Goal: Task Accomplishment & Management: Manage account settings

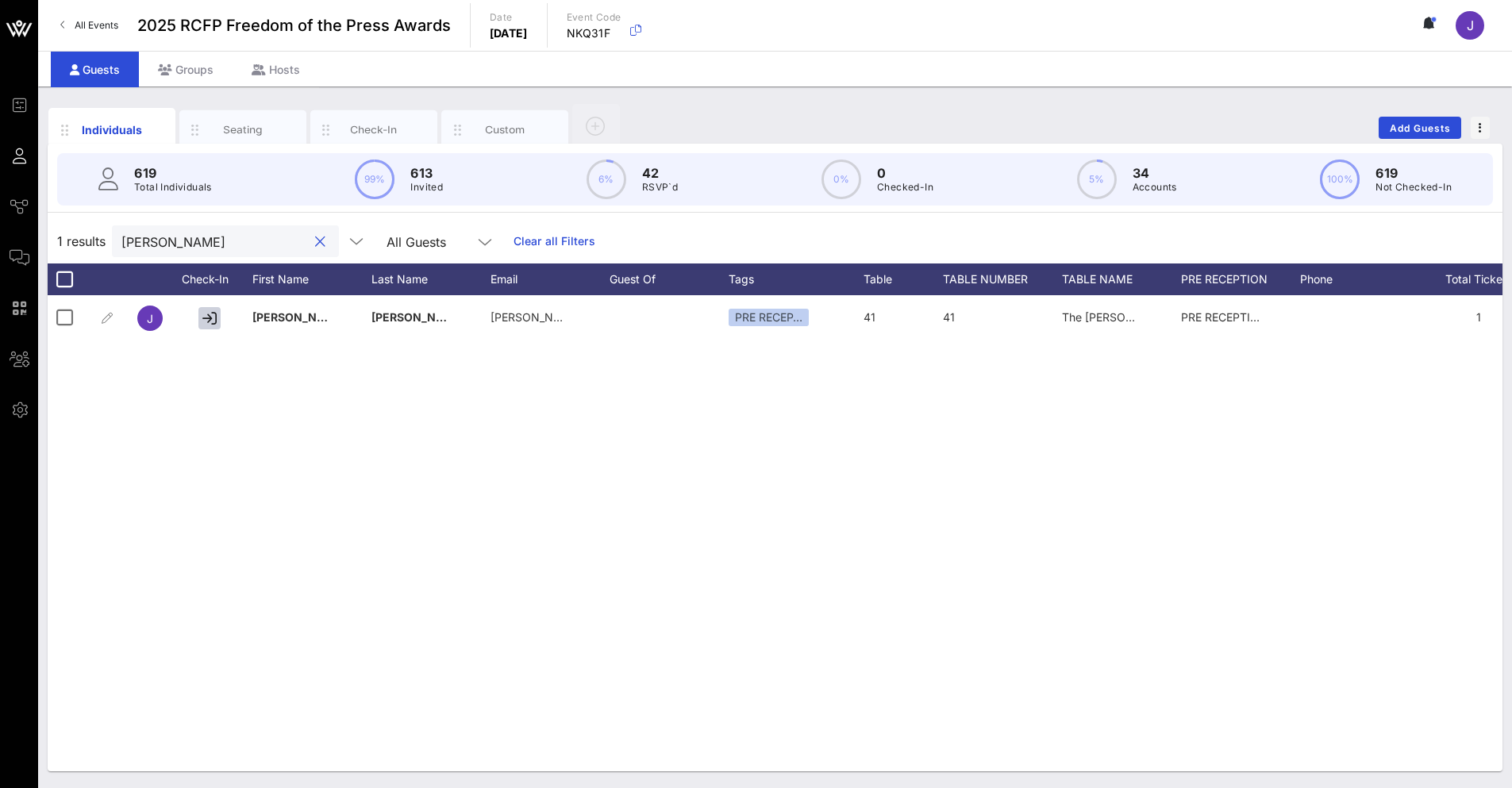
click at [218, 238] on input "[PERSON_NAME]" at bounding box center [214, 241] width 185 height 21
click at [219, 243] on input "[PERSON_NAME]" at bounding box center [214, 241] width 185 height 21
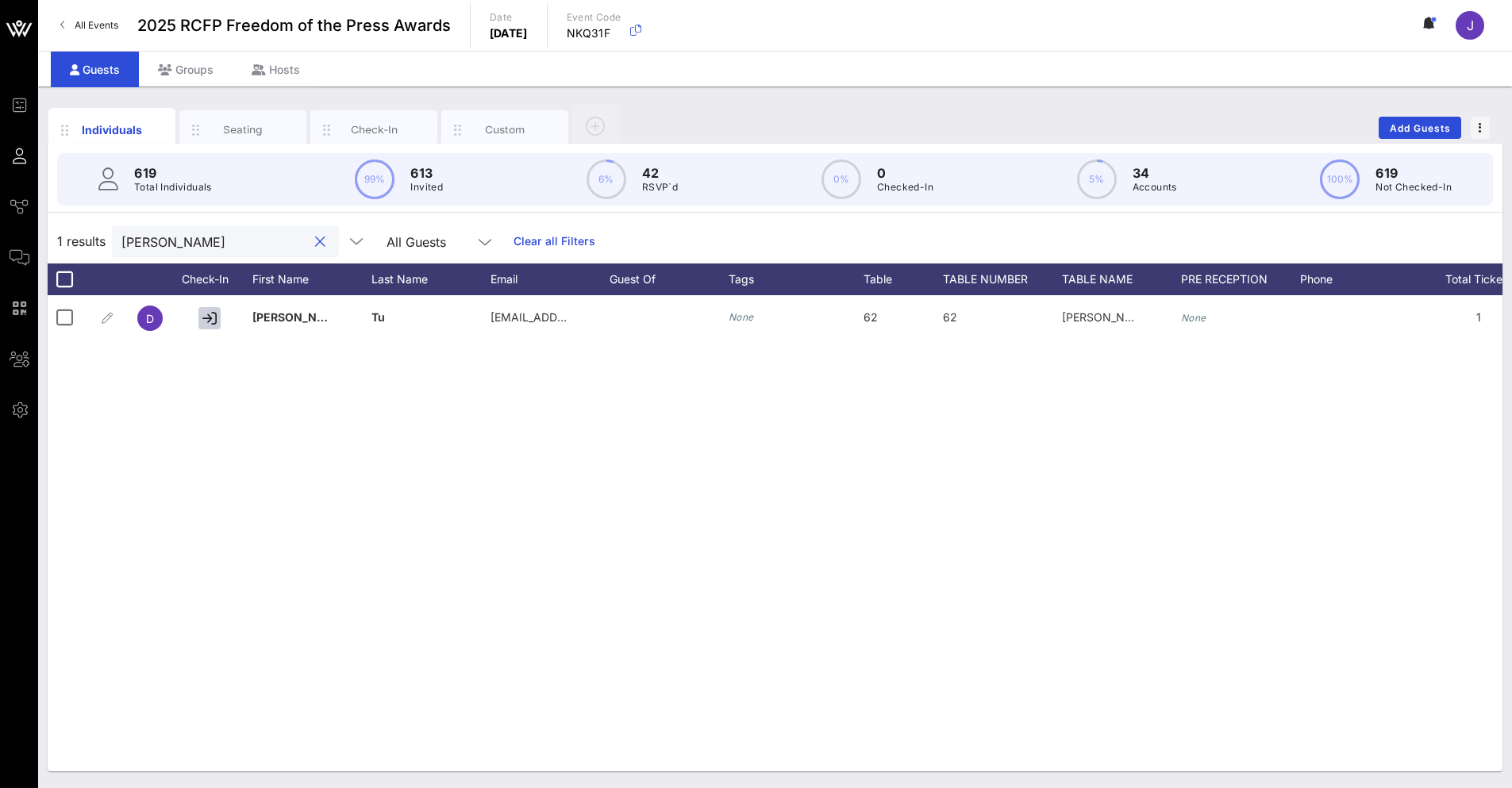
type input "[PERSON_NAME]"
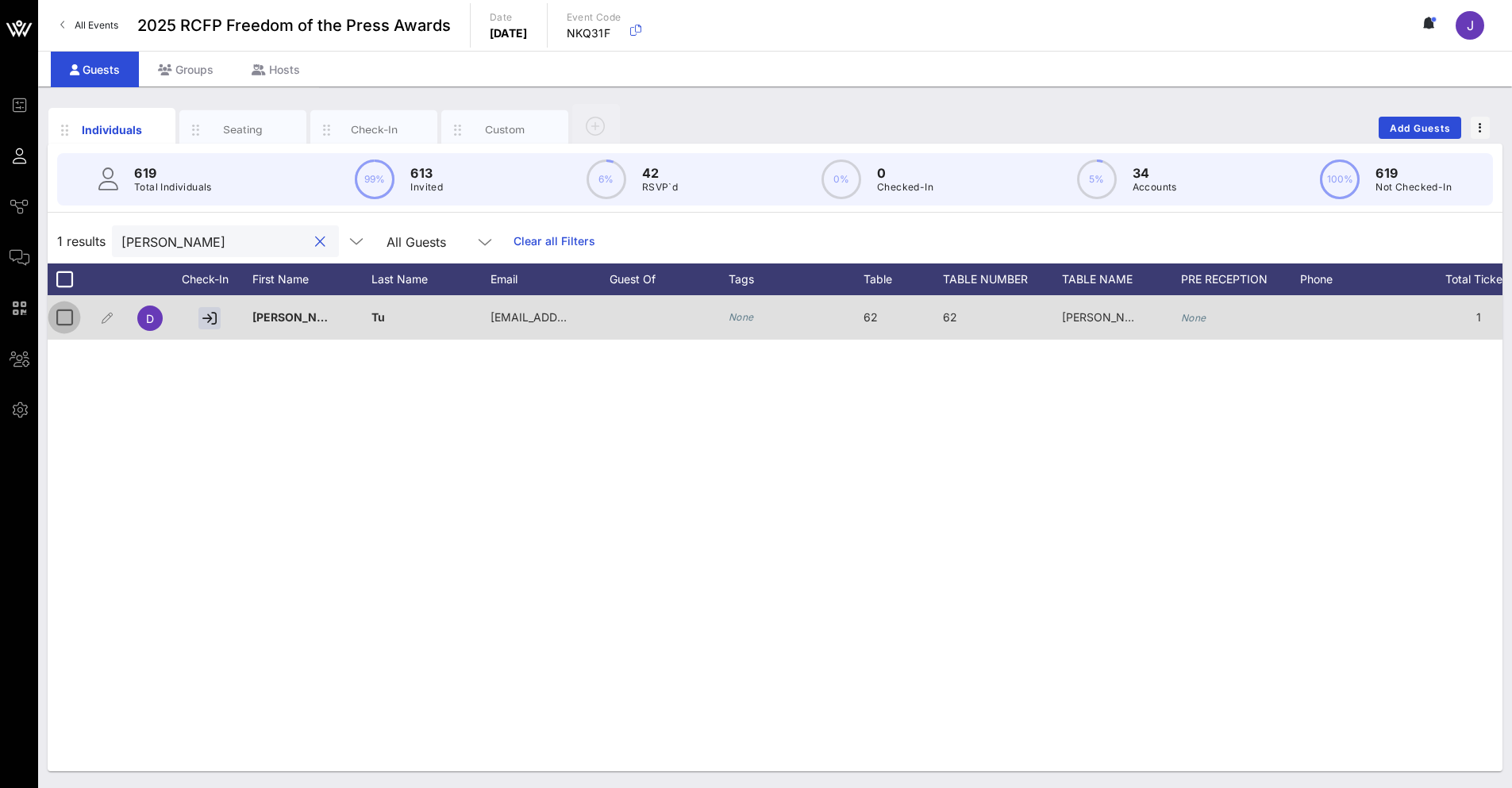
click at [60, 323] on div at bounding box center [64, 317] width 27 height 27
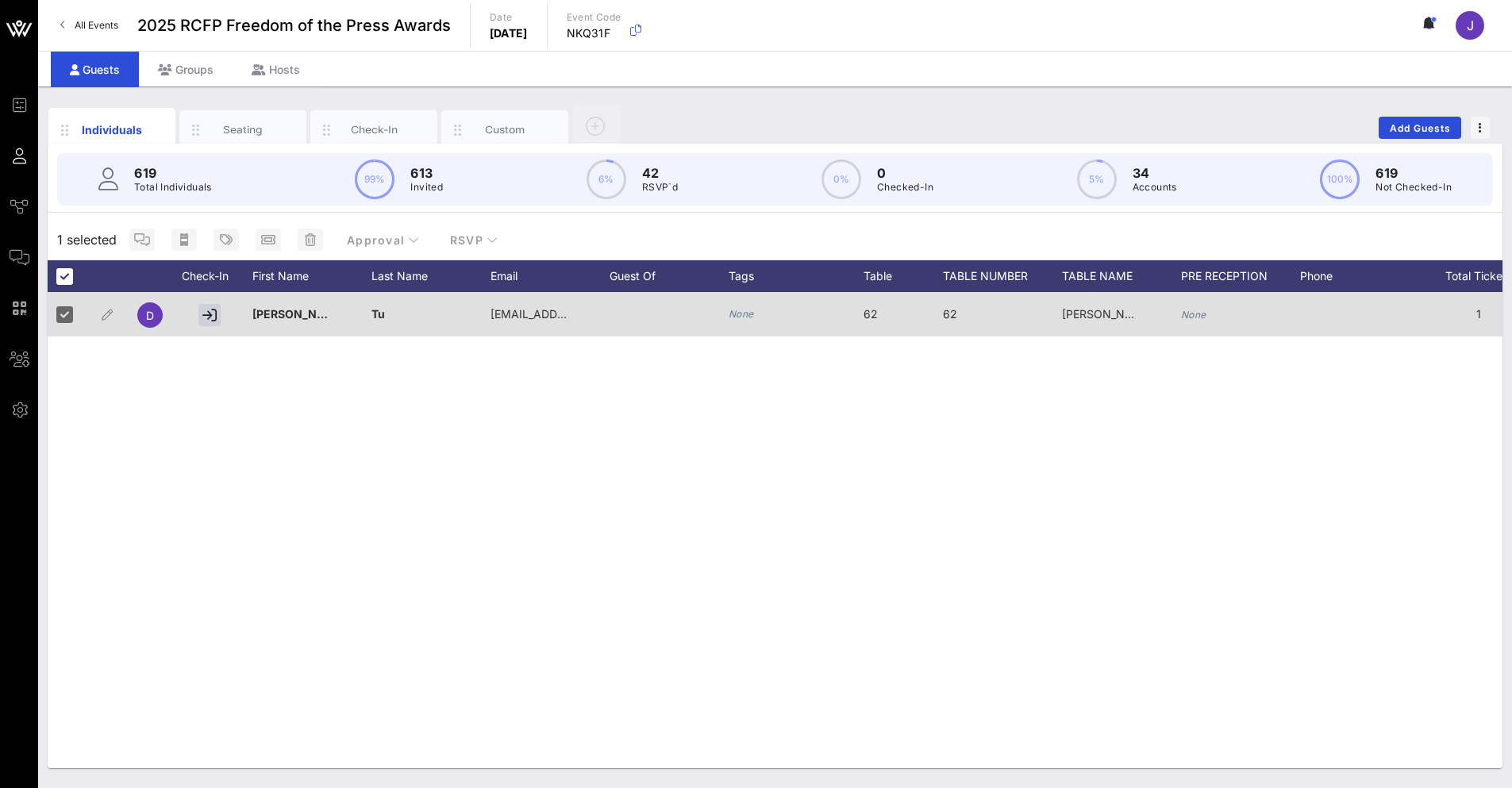
click at [1111, 317] on span "[PERSON_NAME] and [PERSON_NAME]" at bounding box center [1167, 313] width 209 height 13
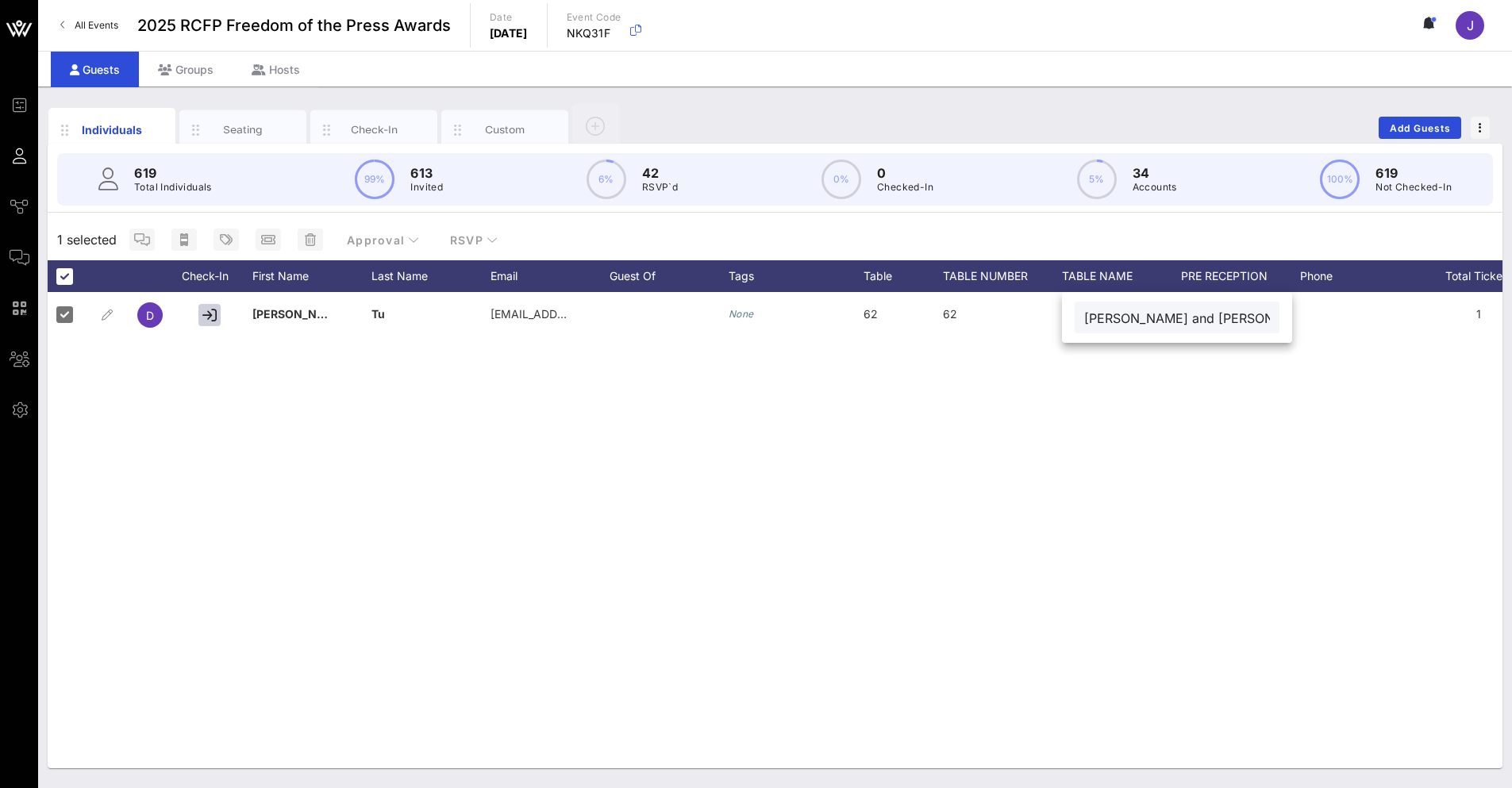
click at [1131, 316] on input "[PERSON_NAME] and [PERSON_NAME]" at bounding box center [1177, 317] width 185 height 21
click at [302, 244] on span "button" at bounding box center [310, 240] width 25 height 13
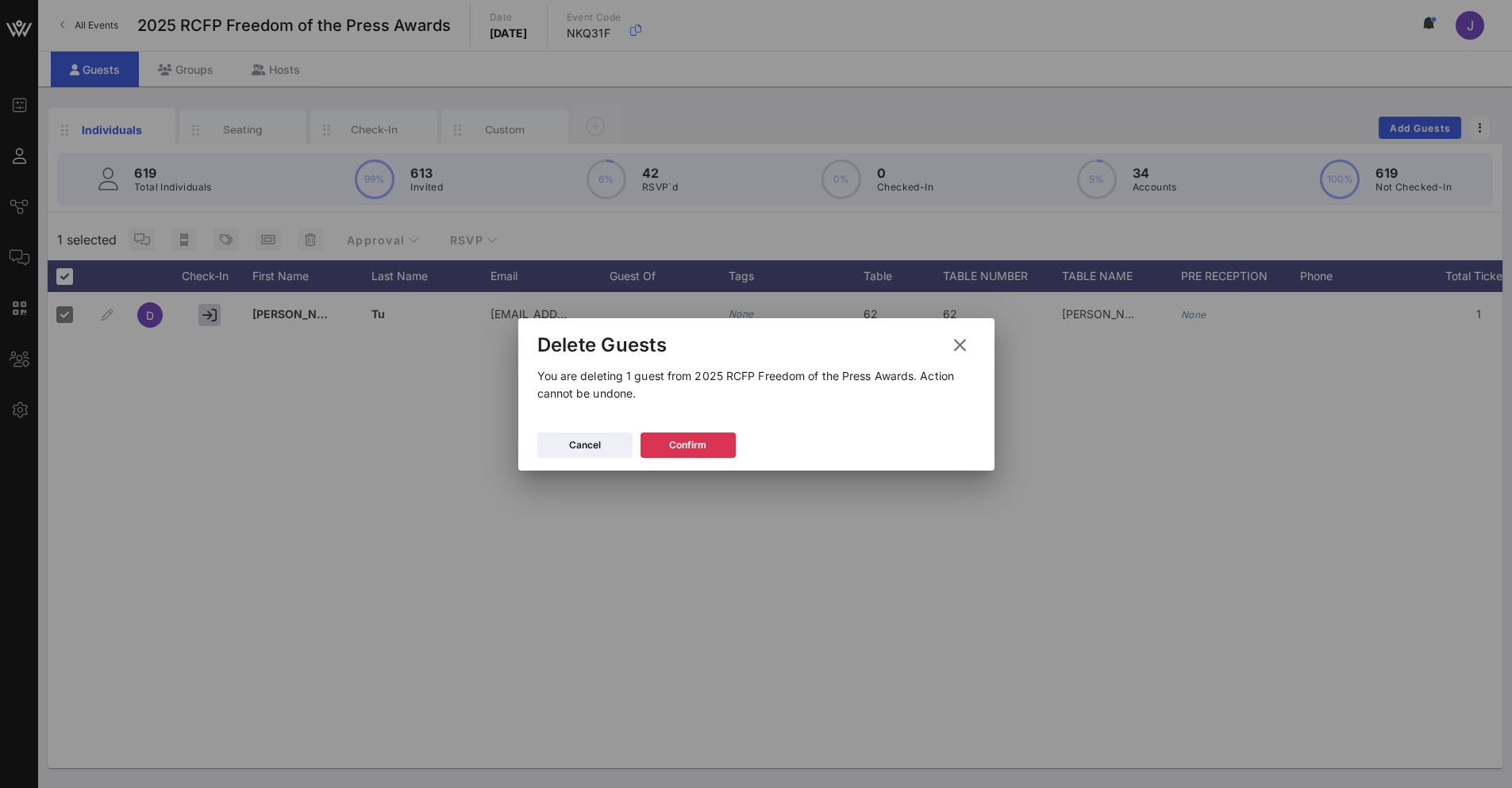
click at [690, 430] on div "Cancel Confirm" at bounding box center [756, 448] width 477 height 46
click at [687, 435] on button "Confirm" at bounding box center [688, 445] width 95 height 25
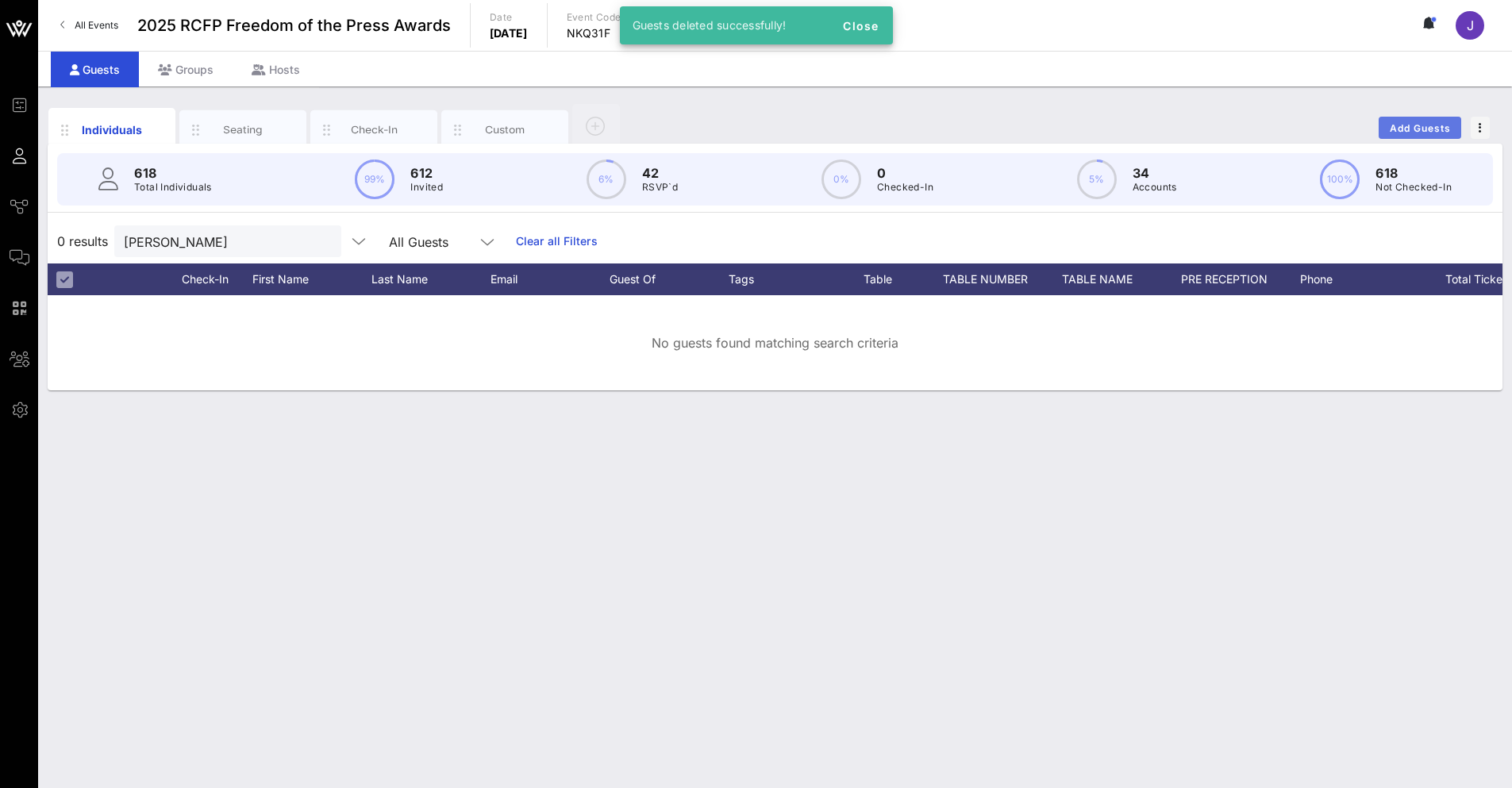
click at [1441, 128] on span "Add Guests" at bounding box center [1421, 129] width 63 height 12
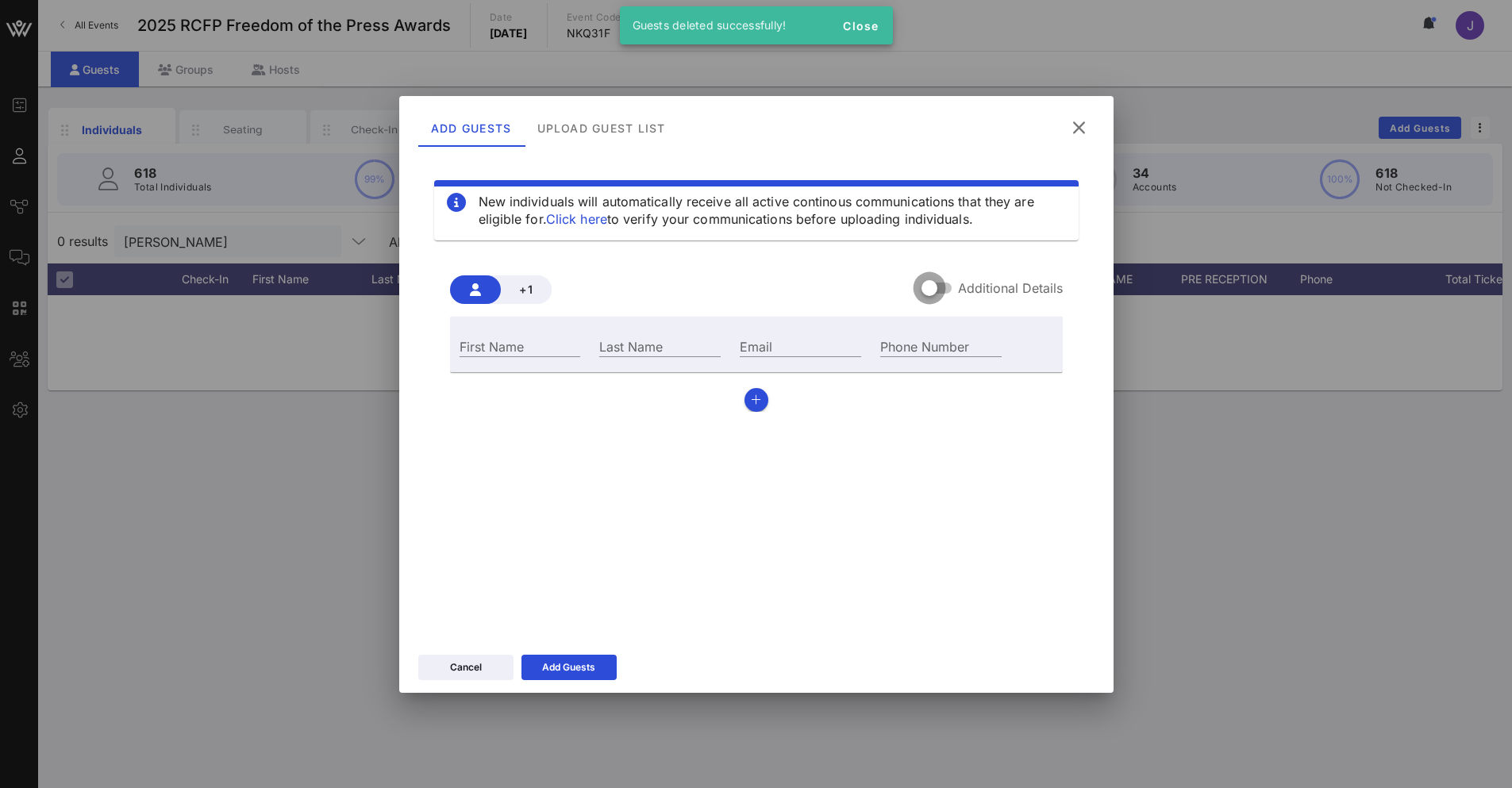
click at [939, 289] on div at bounding box center [930, 288] width 27 height 27
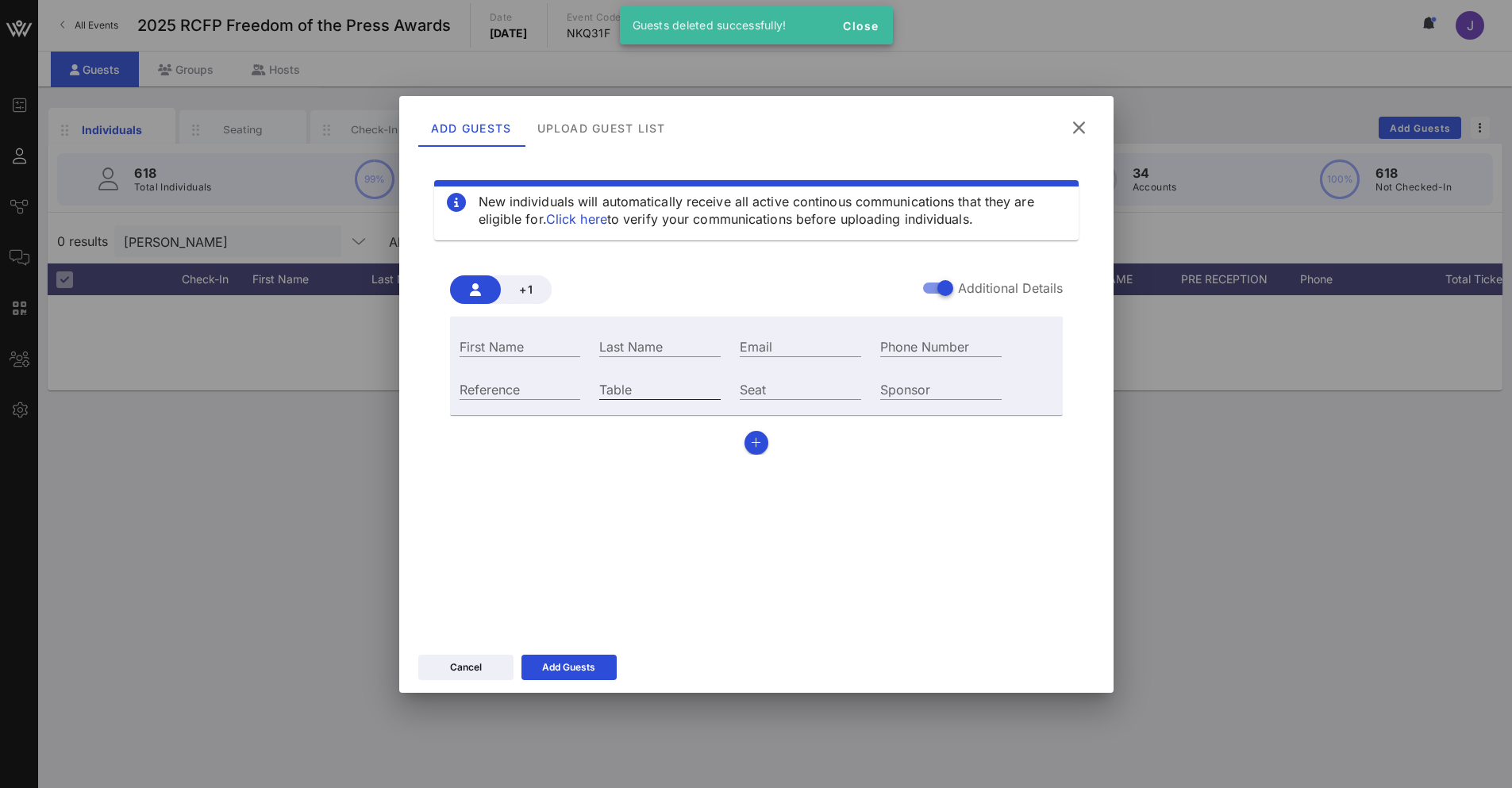
click at [624, 387] on input "Table" at bounding box center [659, 389] width 122 height 21
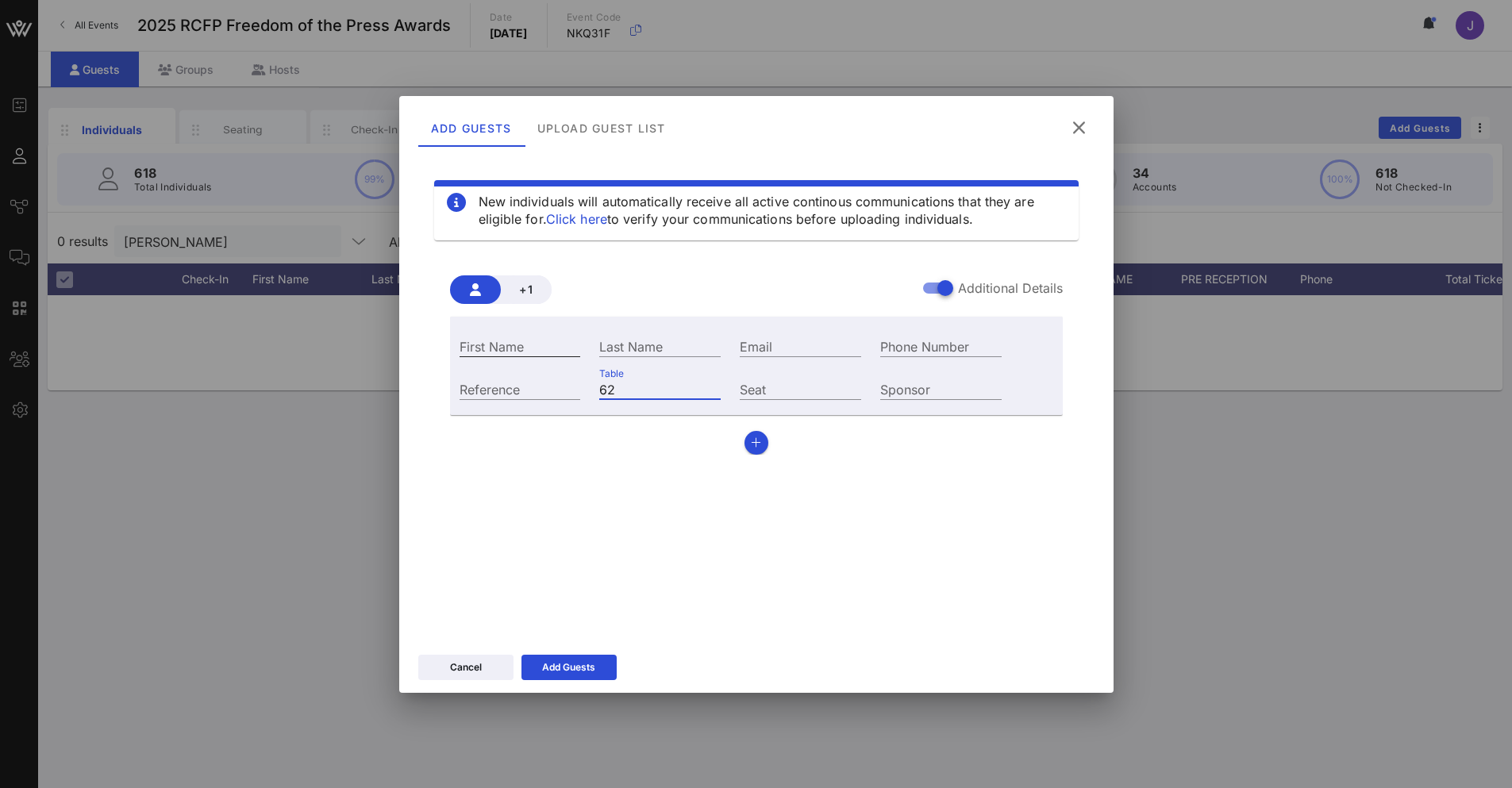
type input "62"
click at [542, 357] on div "First Name" at bounding box center [520, 346] width 122 height 21
type input "[PERSON_NAME]"
type input "Chaudrey"
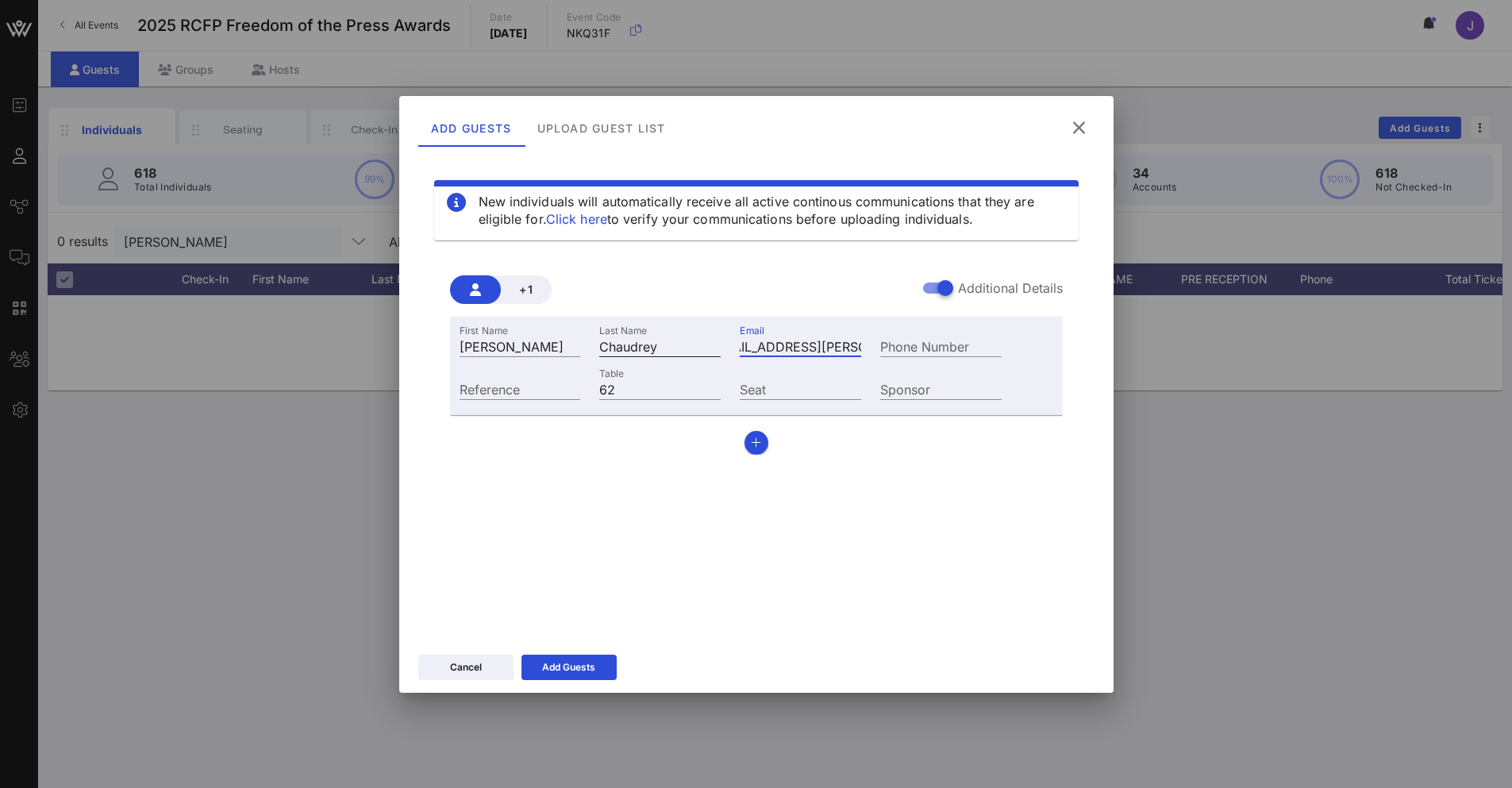
type input "[EMAIL_ADDRESS][PERSON_NAME][DOMAIN_NAME]"
click at [652, 351] on input "Chaudrey" at bounding box center [659, 346] width 122 height 21
type input "[PERSON_NAME]"
click at [594, 674] on div "Add Guests" at bounding box center [568, 667] width 53 height 16
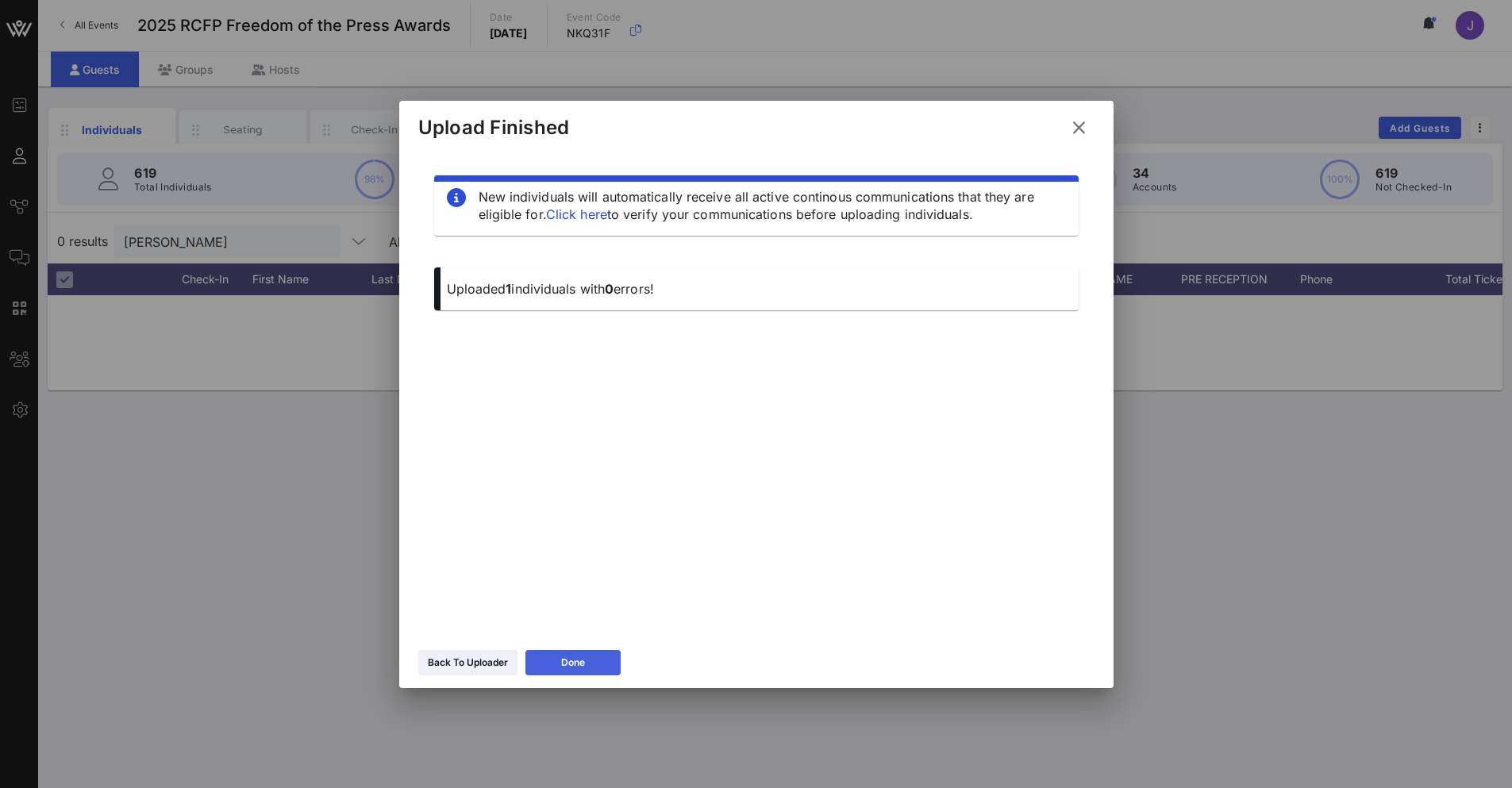
click at [567, 659] on div "Done" at bounding box center [573, 663] width 24 height 16
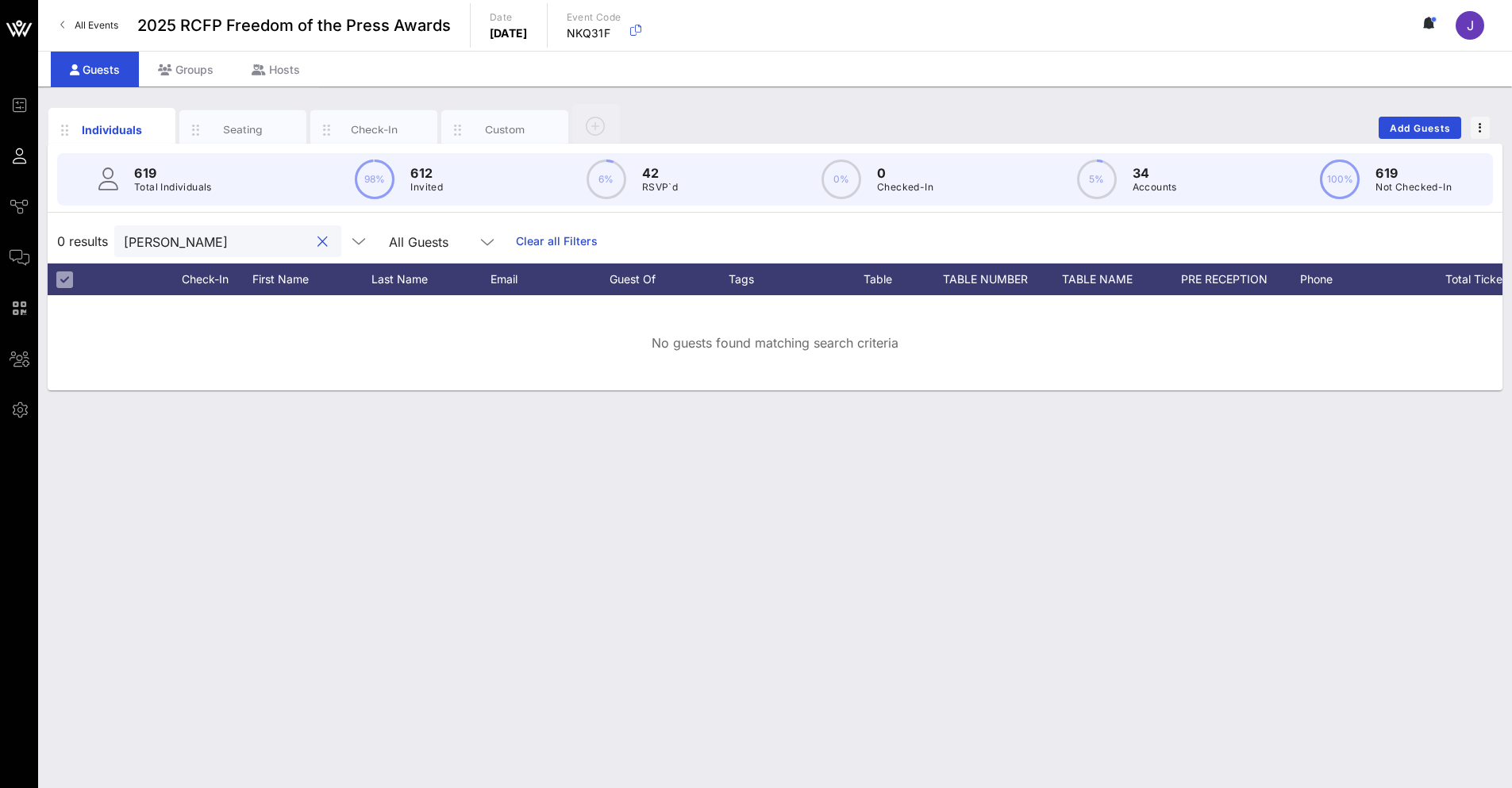
drag, startPoint x: 171, startPoint y: 245, endPoint x: 101, endPoint y: 227, distance: 72.3
click at [101, 227] on div "0 results [PERSON_NAME] All Guests Clear all Filters" at bounding box center [775, 241] width 1455 height 45
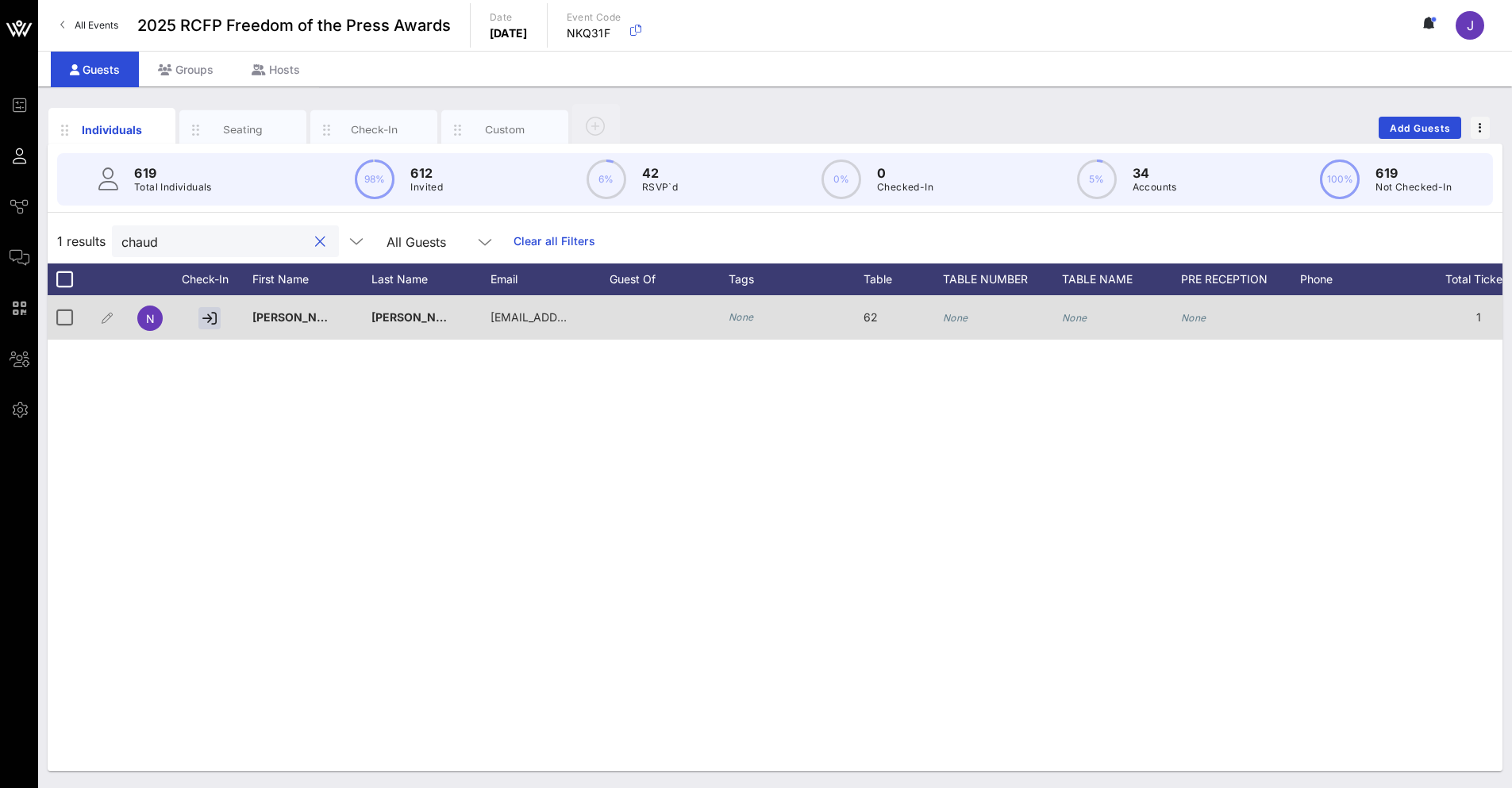
type input "chaud"
click at [968, 308] on div "None" at bounding box center [955, 317] width 25 height 45
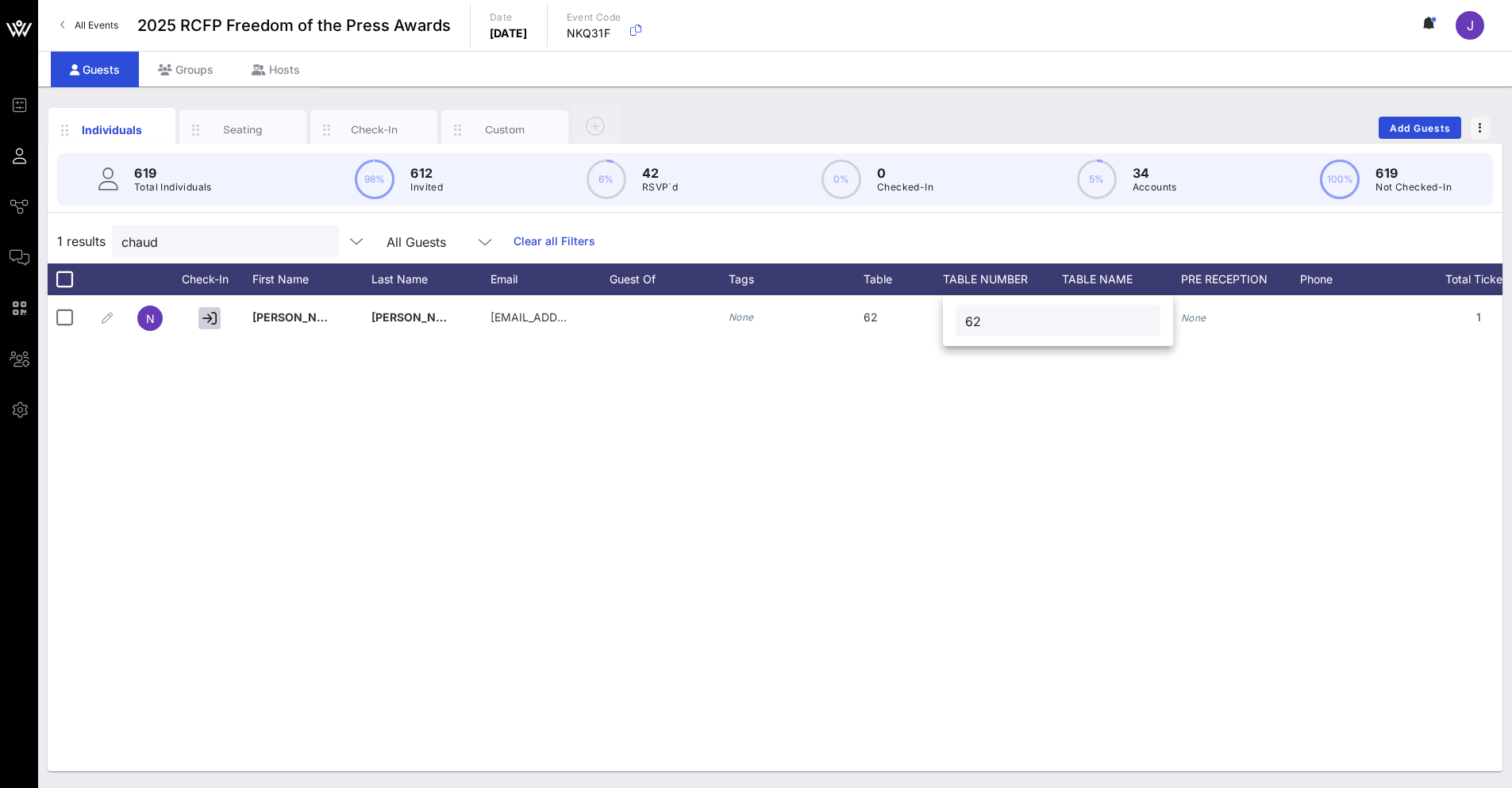
type input "62"
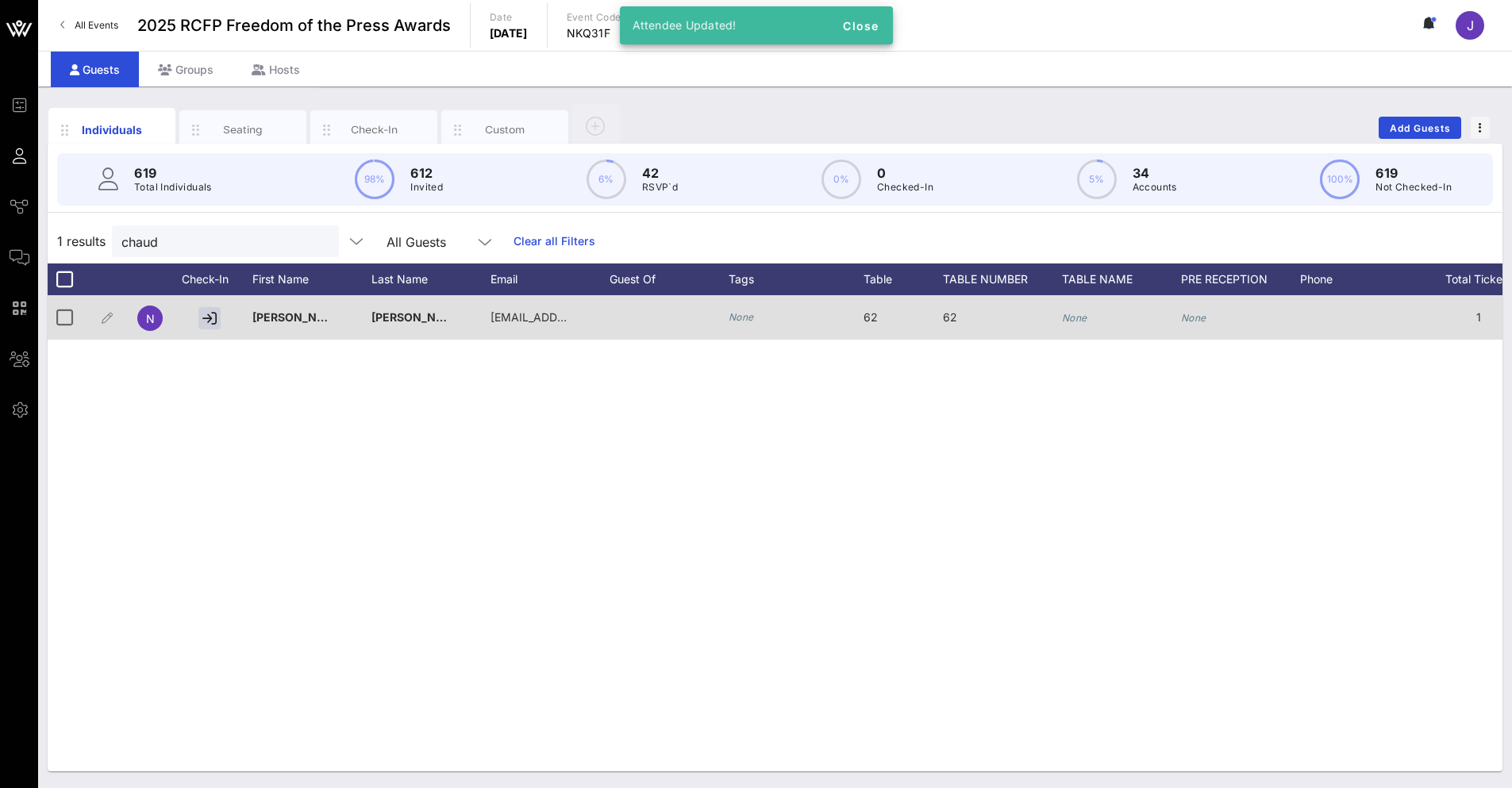
click at [1070, 317] on icon "None" at bounding box center [1075, 318] width 25 height 12
type input "[PERSON_NAME] and [PERSON_NAME]"
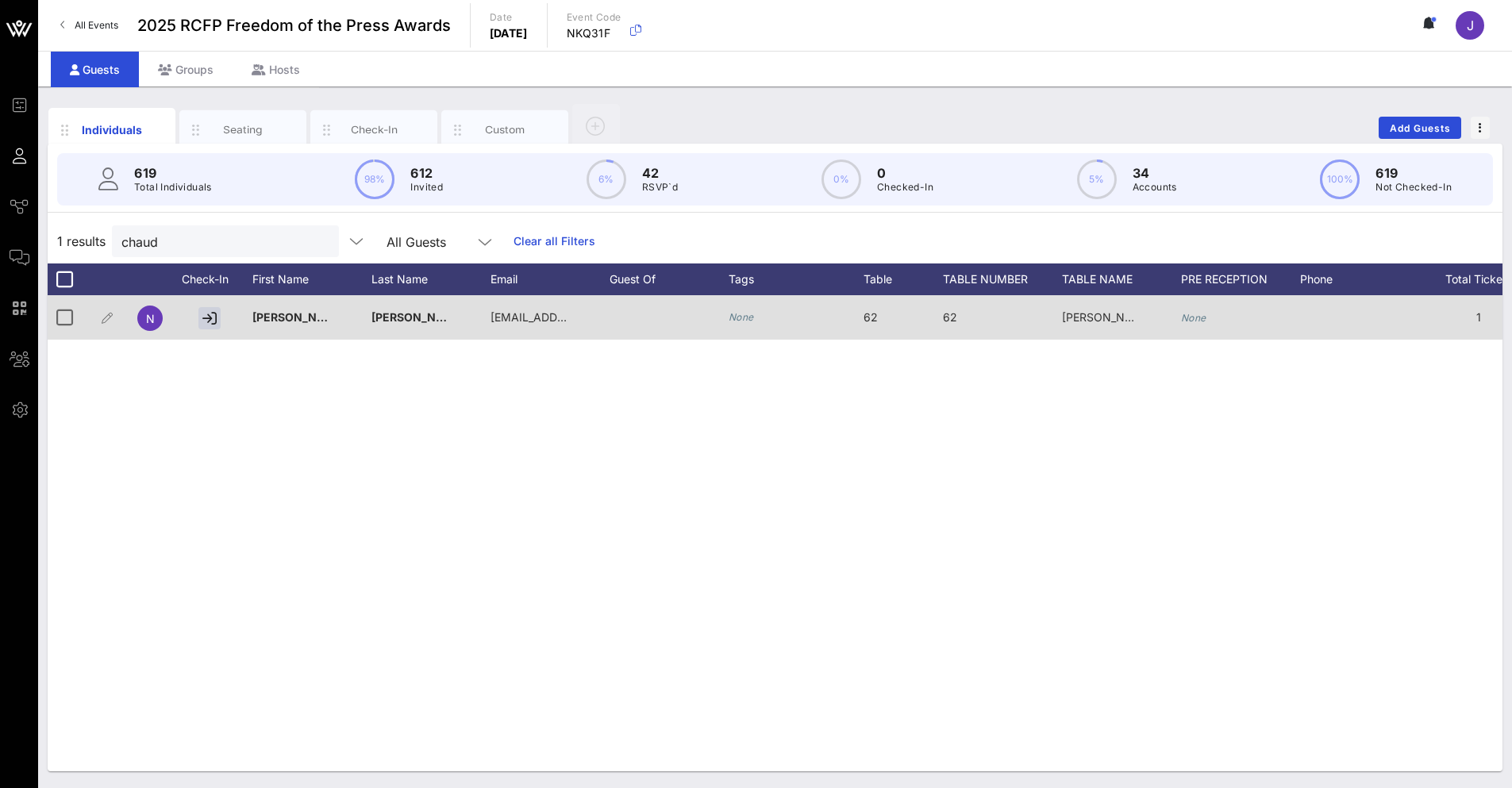
scroll to position [0, 790]
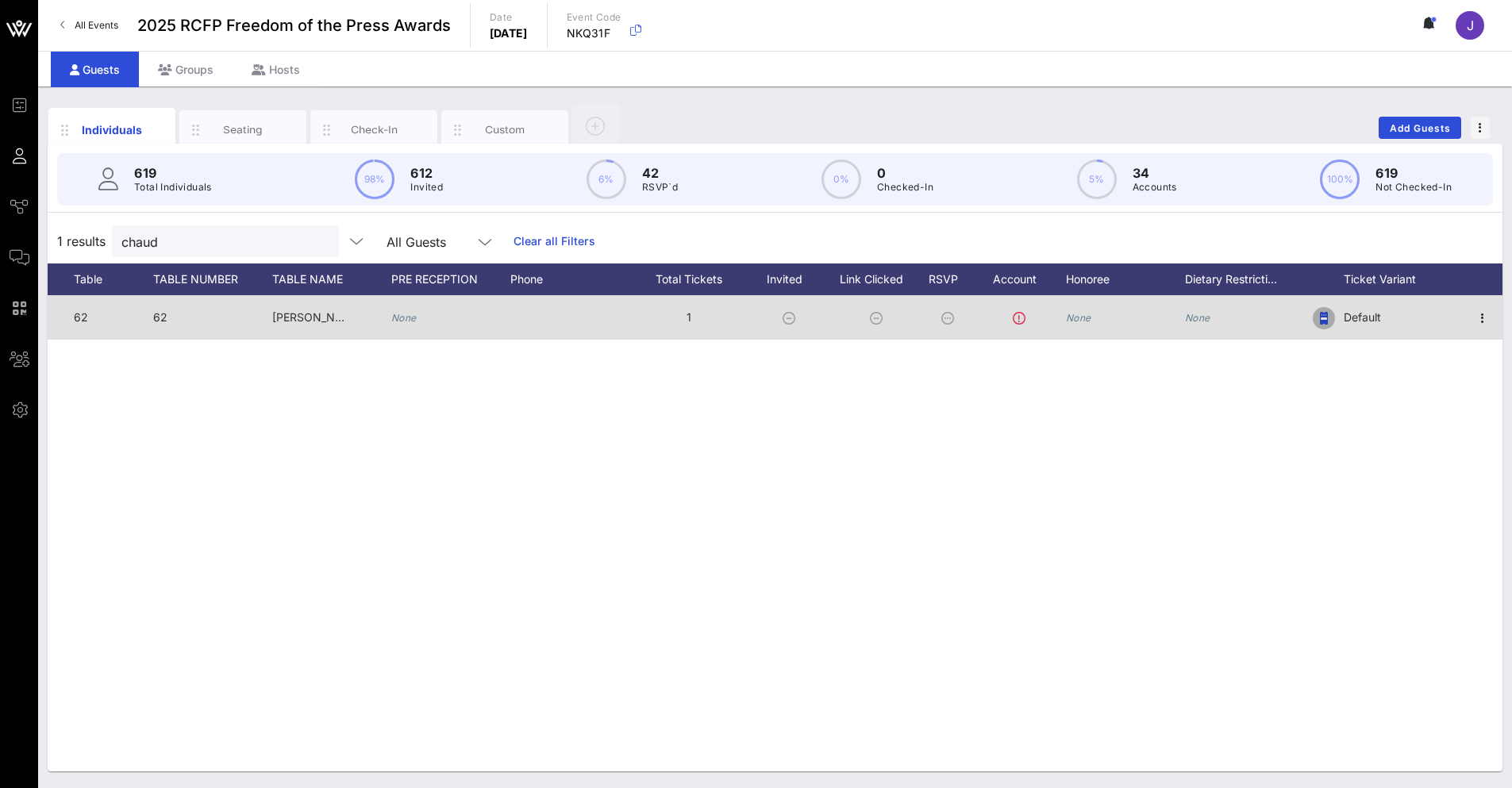
click at [1325, 323] on icon "button" at bounding box center [1324, 318] width 8 height 13
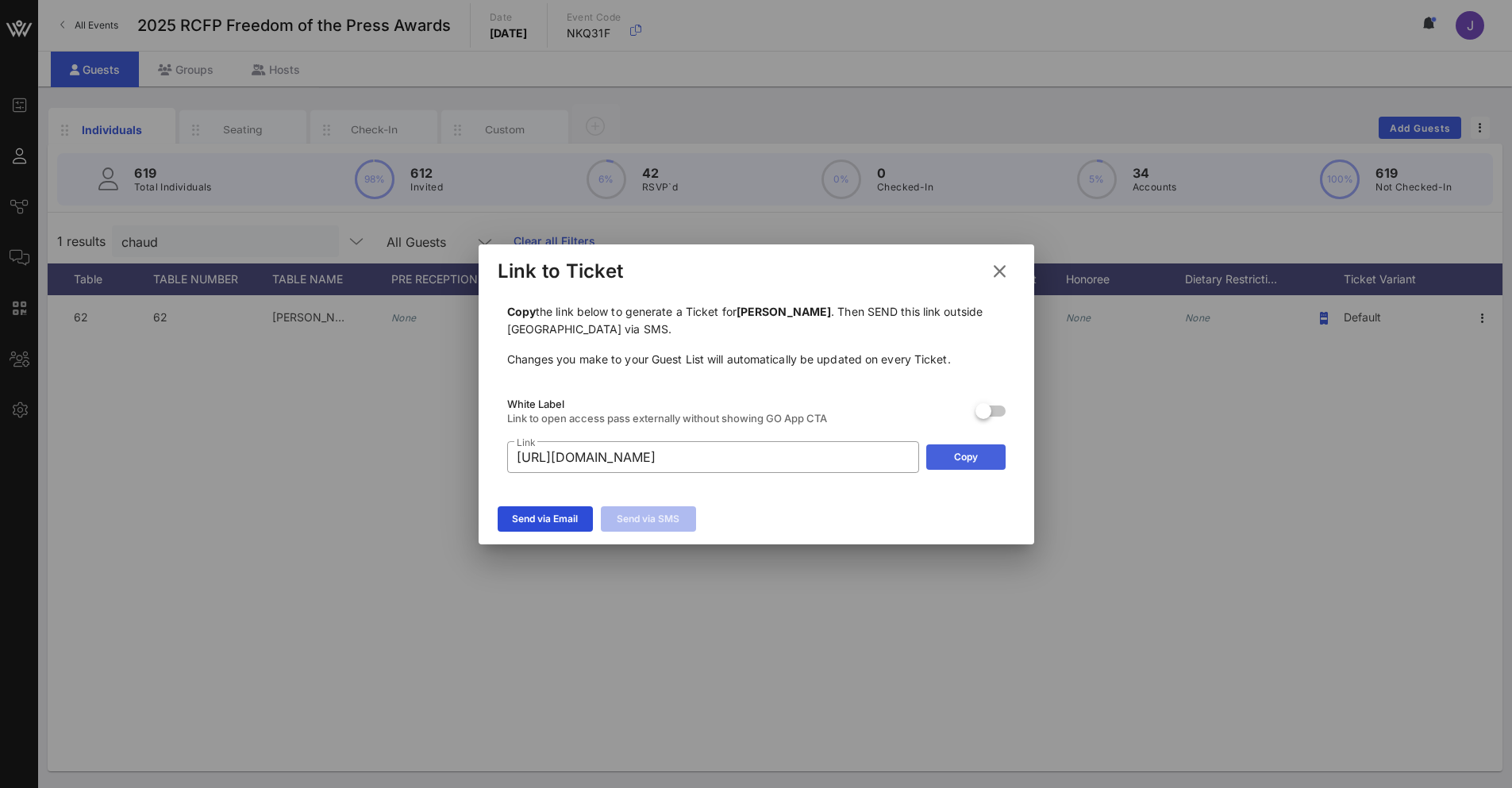
click at [964, 454] on icon at bounding box center [965, 457] width 13 height 13
click at [1002, 277] on icon at bounding box center [999, 271] width 24 height 23
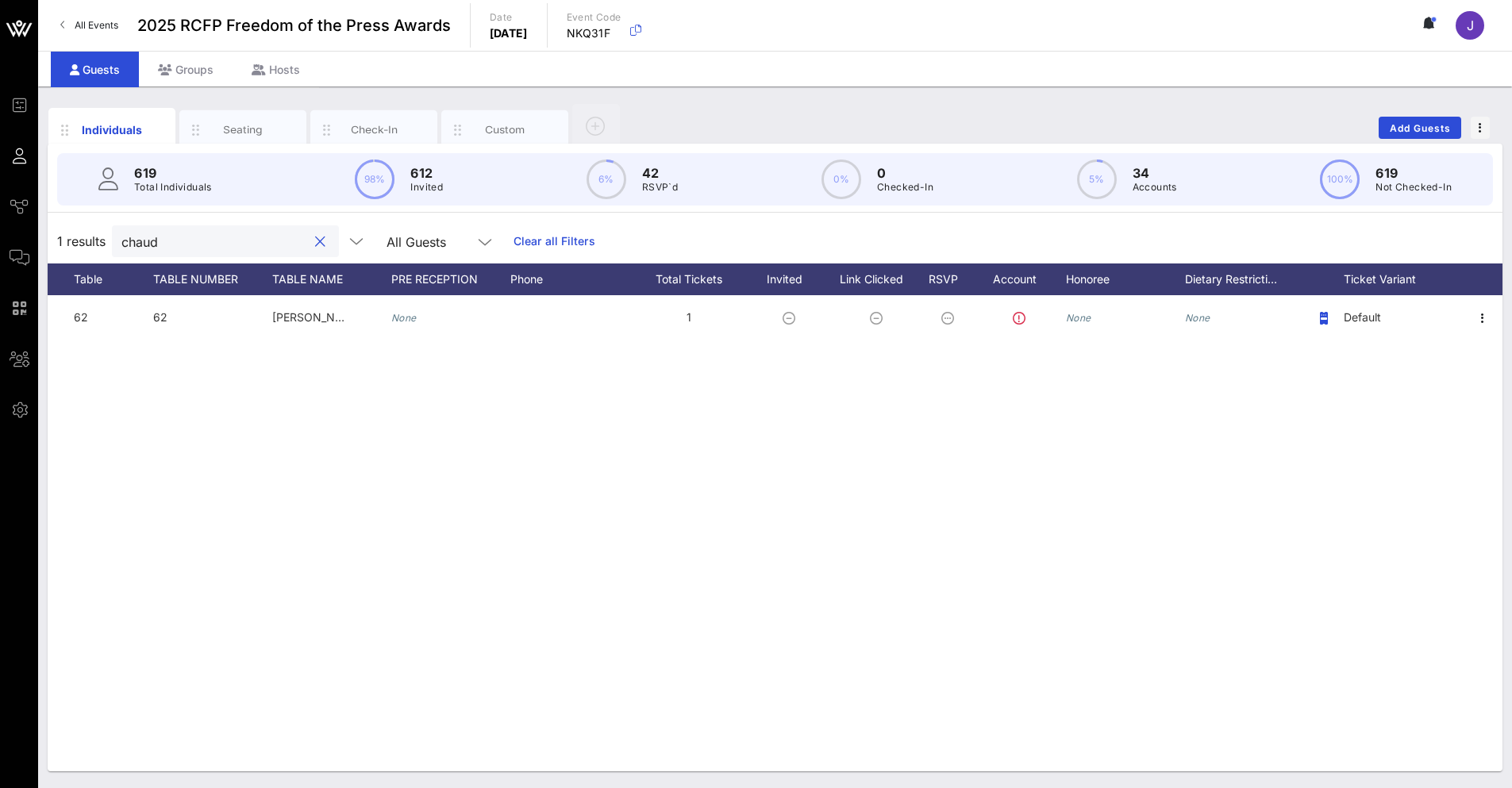
drag, startPoint x: 234, startPoint y: 241, endPoint x: 81, endPoint y: 242, distance: 153.0
click at [81, 242] on div "1 results chaud All Guests Clear all Filters" at bounding box center [775, 241] width 1455 height 45
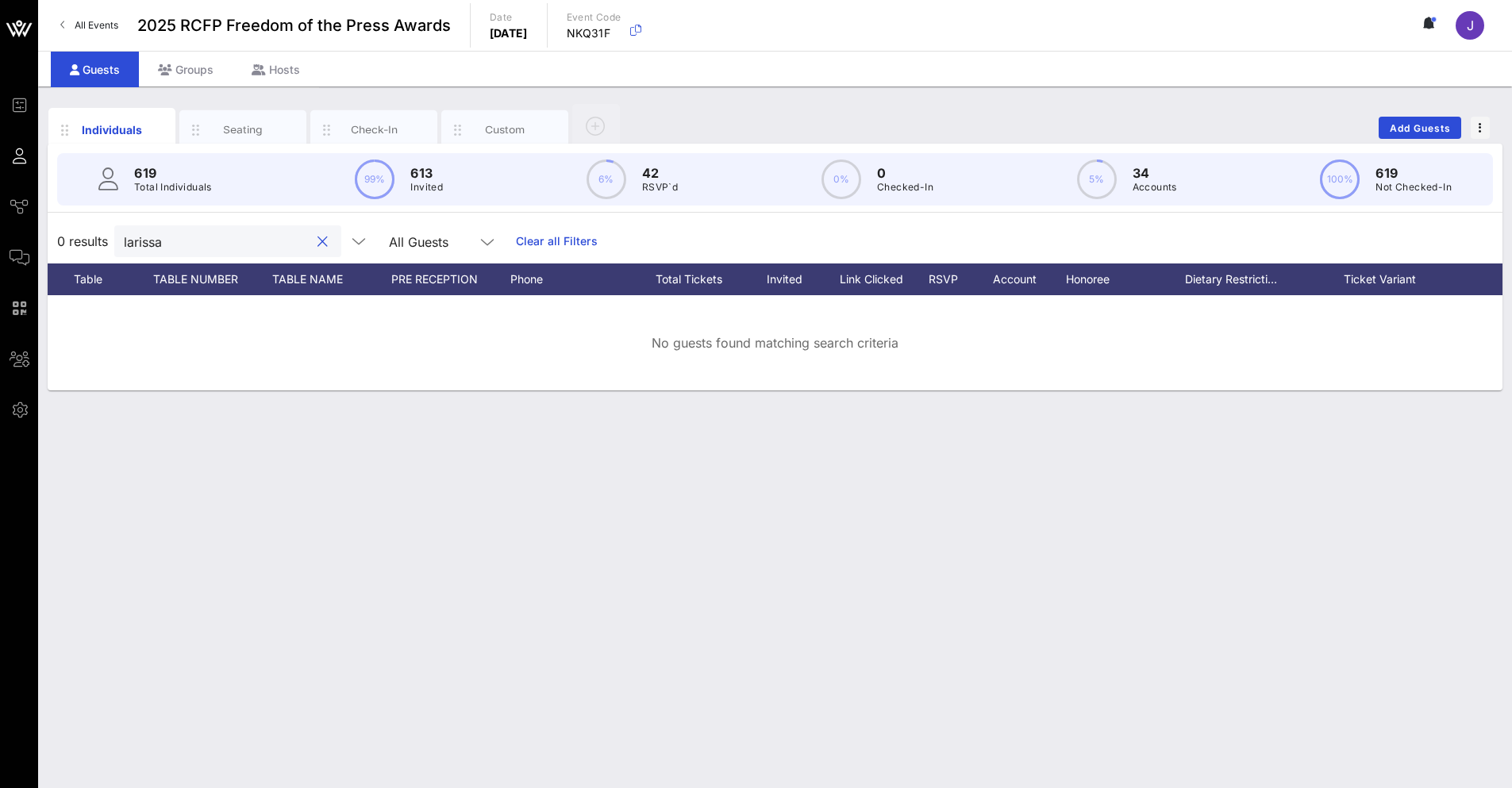
drag, startPoint x: 178, startPoint y: 241, endPoint x: 132, endPoint y: 234, distance: 46.5
click at [132, 234] on input "larissa" at bounding box center [217, 241] width 185 height 21
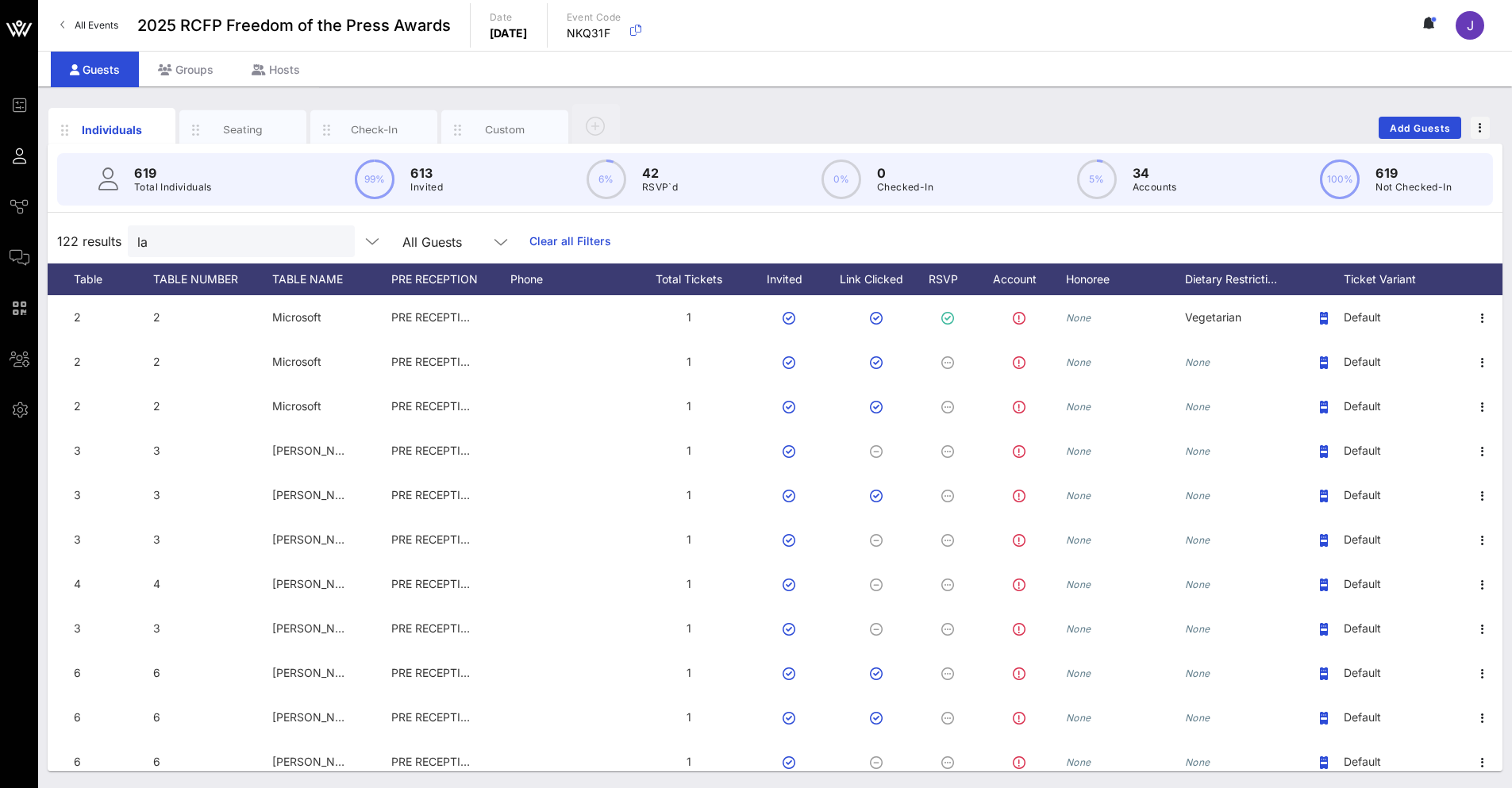
click at [125, 241] on div "122 results la All Guests Clear all Filters" at bounding box center [775, 241] width 1455 height 45
click at [150, 234] on input "la" at bounding box center [230, 241] width 185 height 21
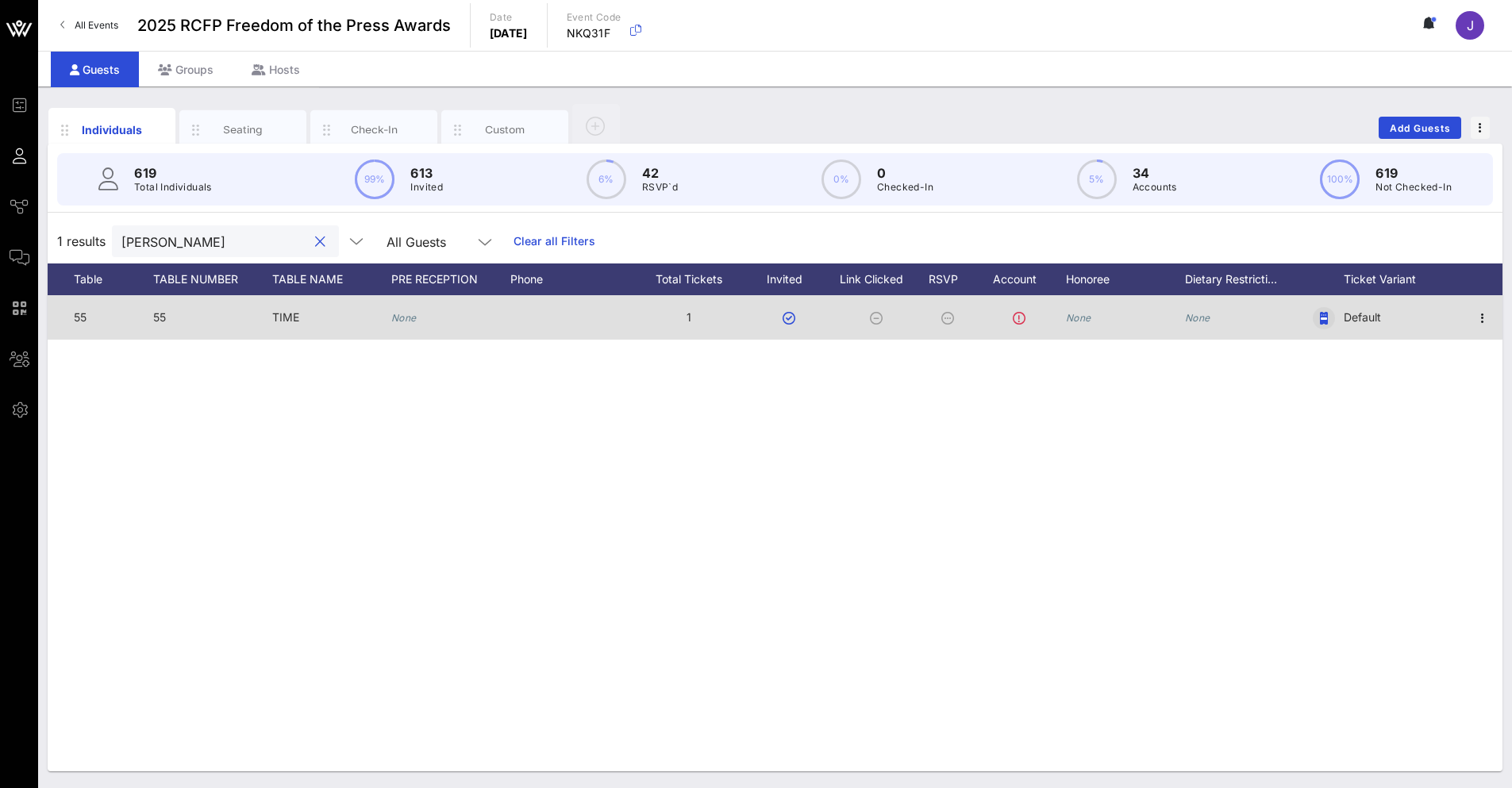
type input "[PERSON_NAME]"
click at [1327, 314] on icon "button" at bounding box center [1324, 318] width 8 height 13
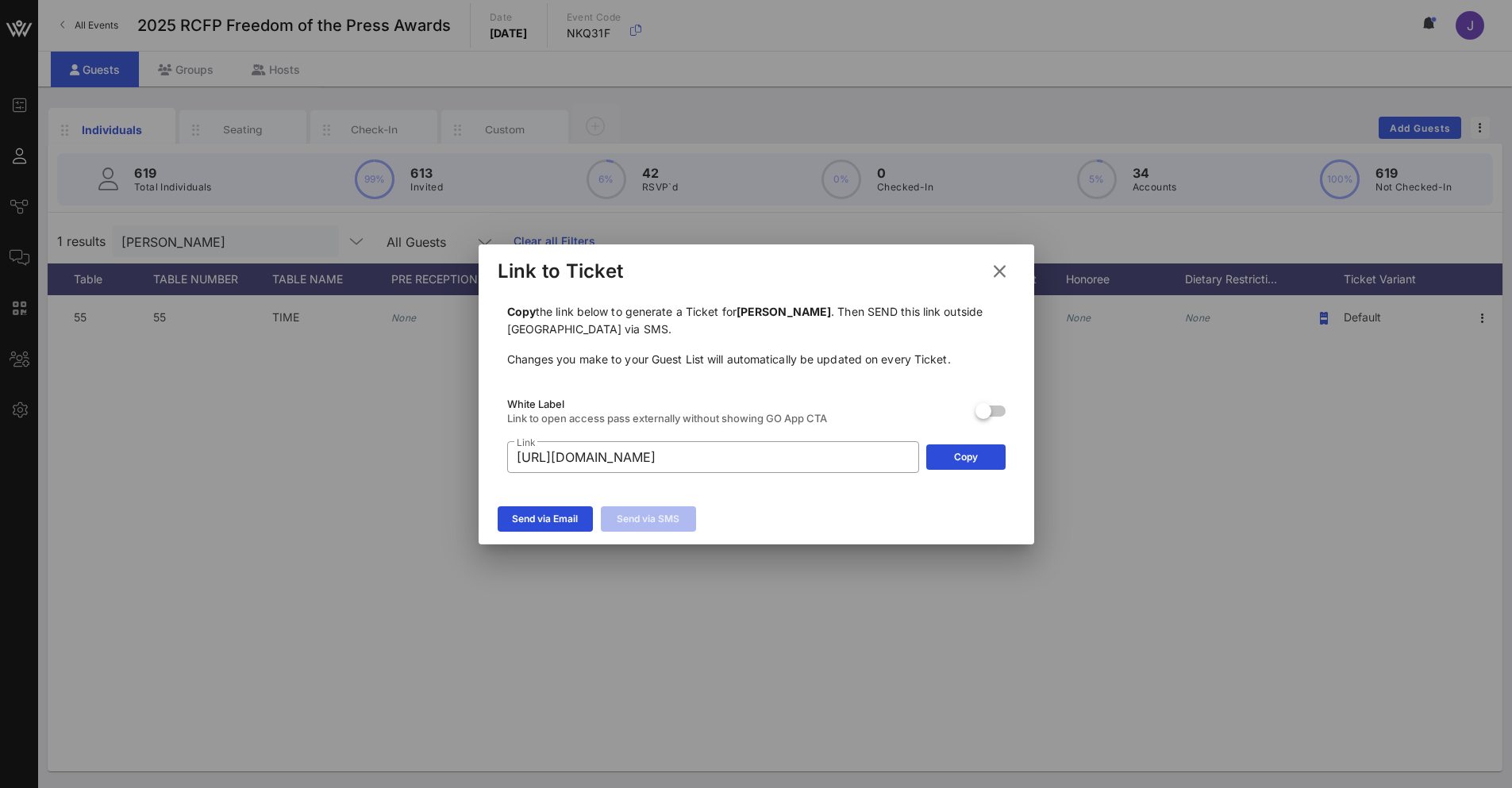
click at [968, 472] on div "​ Link [URL][DOMAIN_NAME] Copy" at bounding box center [756, 457] width 498 height 31
click at [970, 450] on div "Copy" at bounding box center [965, 457] width 24 height 16
click at [1002, 266] on icon at bounding box center [999, 271] width 23 height 24
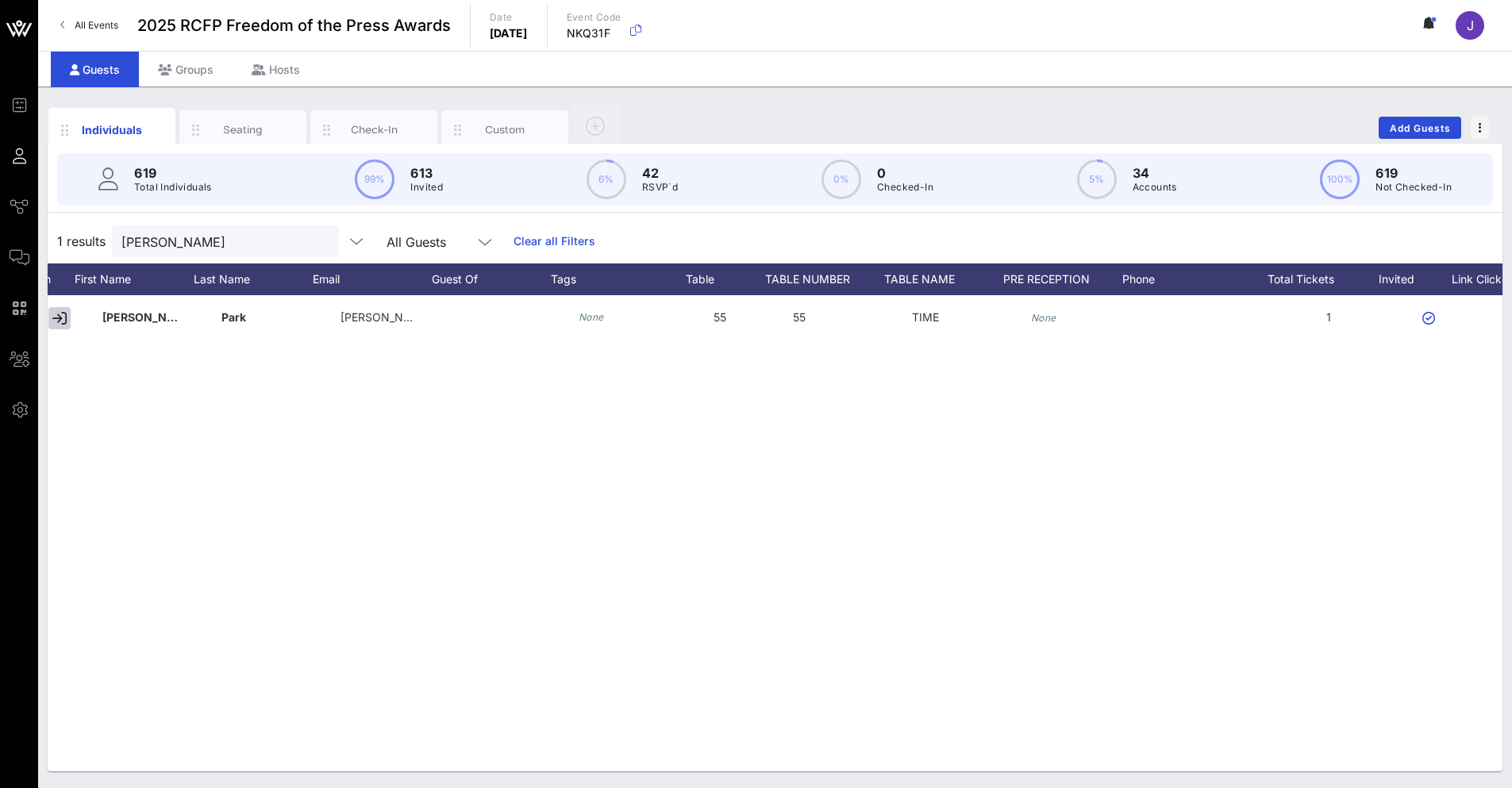
scroll to position [0, 150]
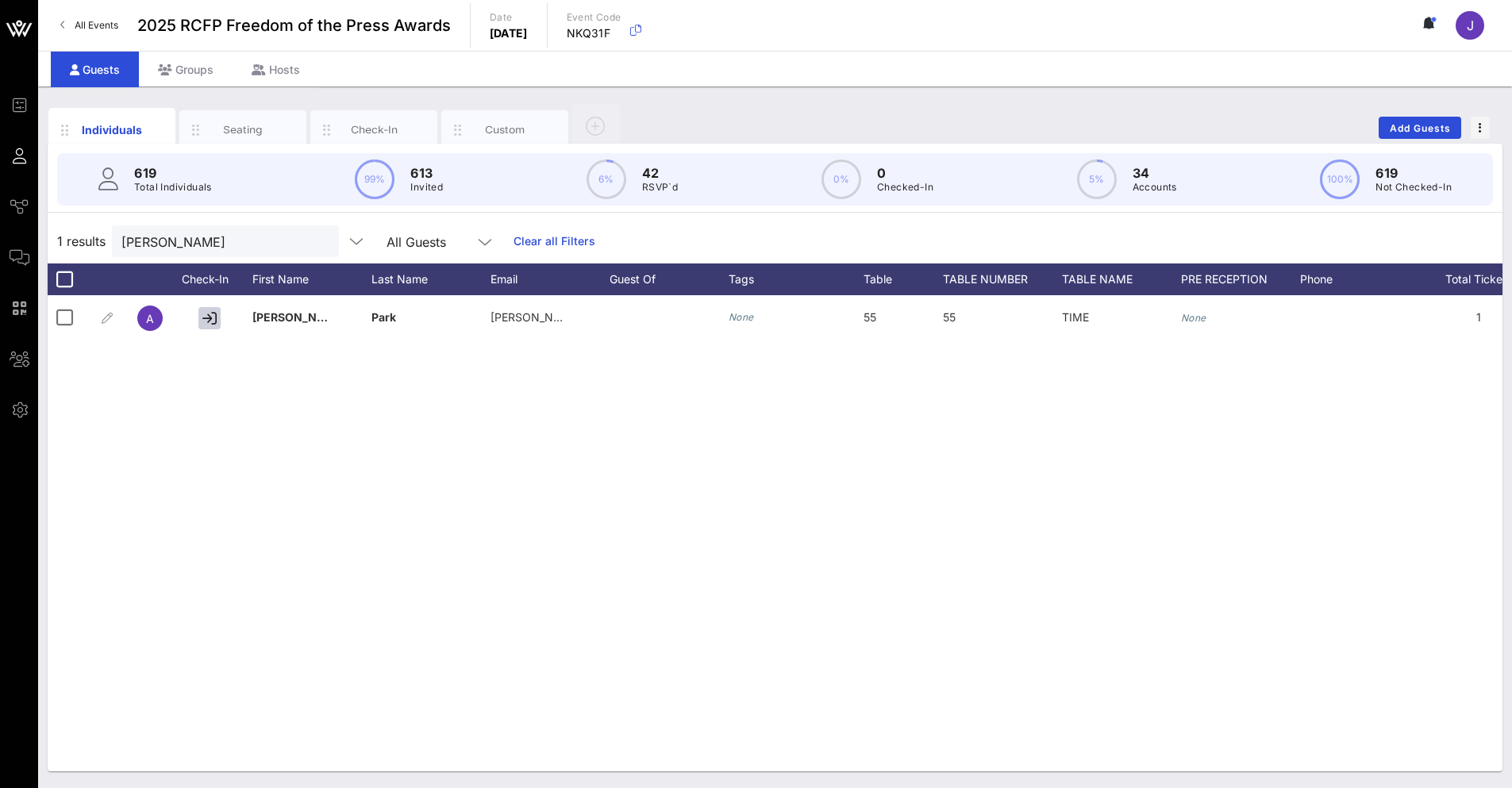
click at [42, 307] on div "Individuals Seating Check-In Custom Add Guests 619 Total Individuals 99% 613 In…" at bounding box center [776, 437] width 1474 height 701
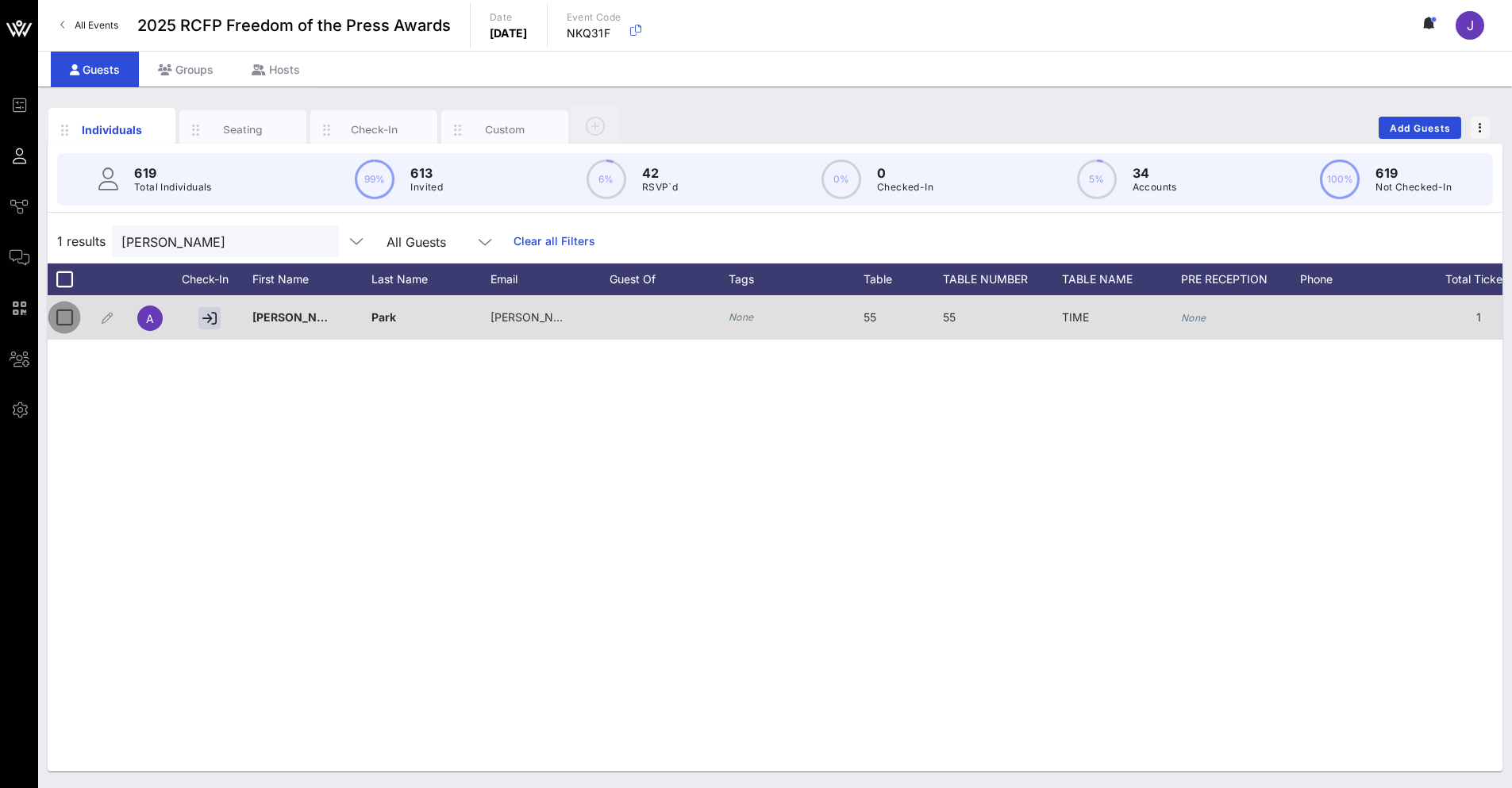
click at [65, 315] on div at bounding box center [64, 317] width 27 height 27
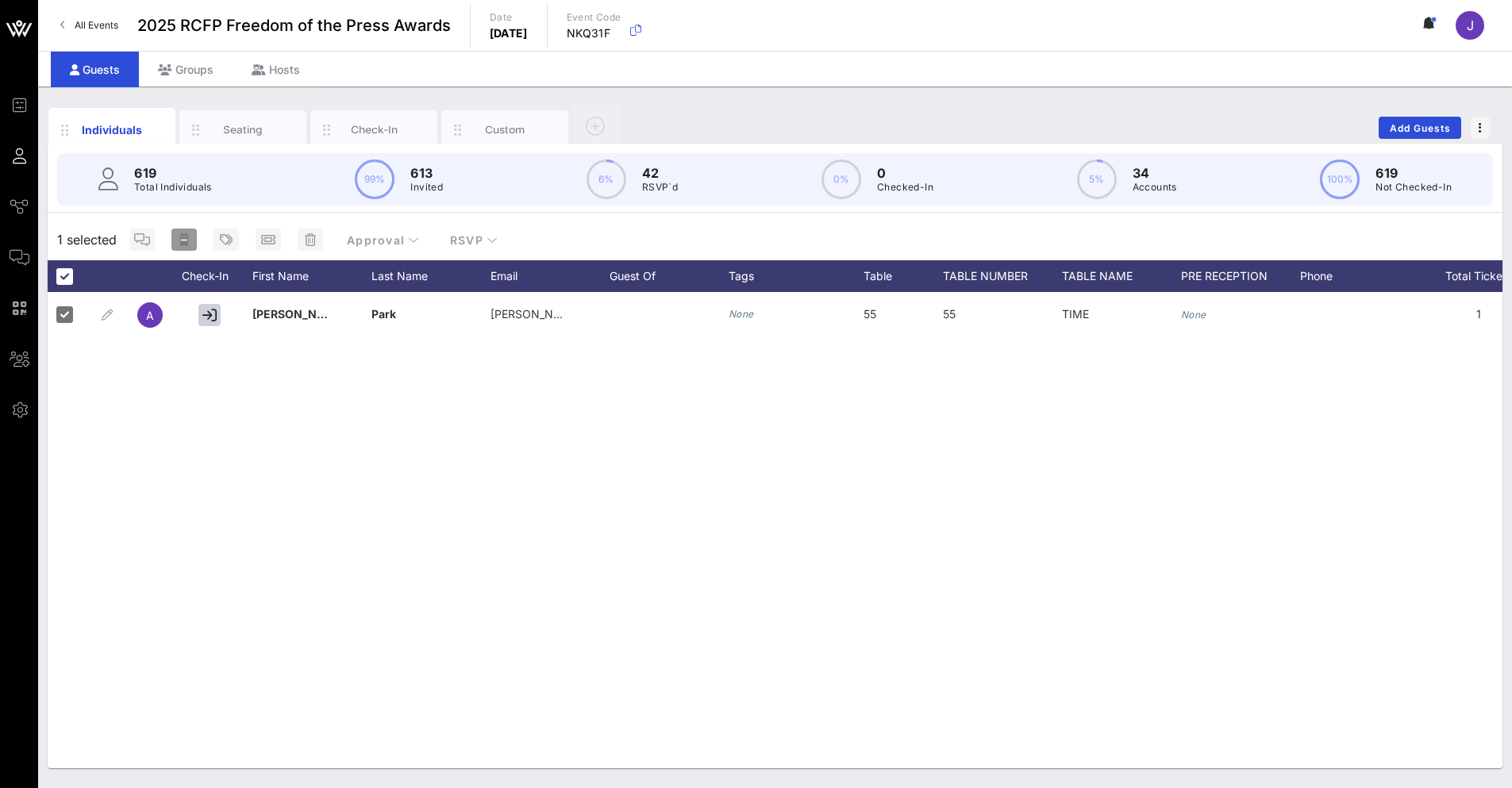
click at [190, 241] on icon "button" at bounding box center [184, 240] width 13 height 13
type input "{{ticket_type}} for {{[URL][DOMAIN_NAME]}}"
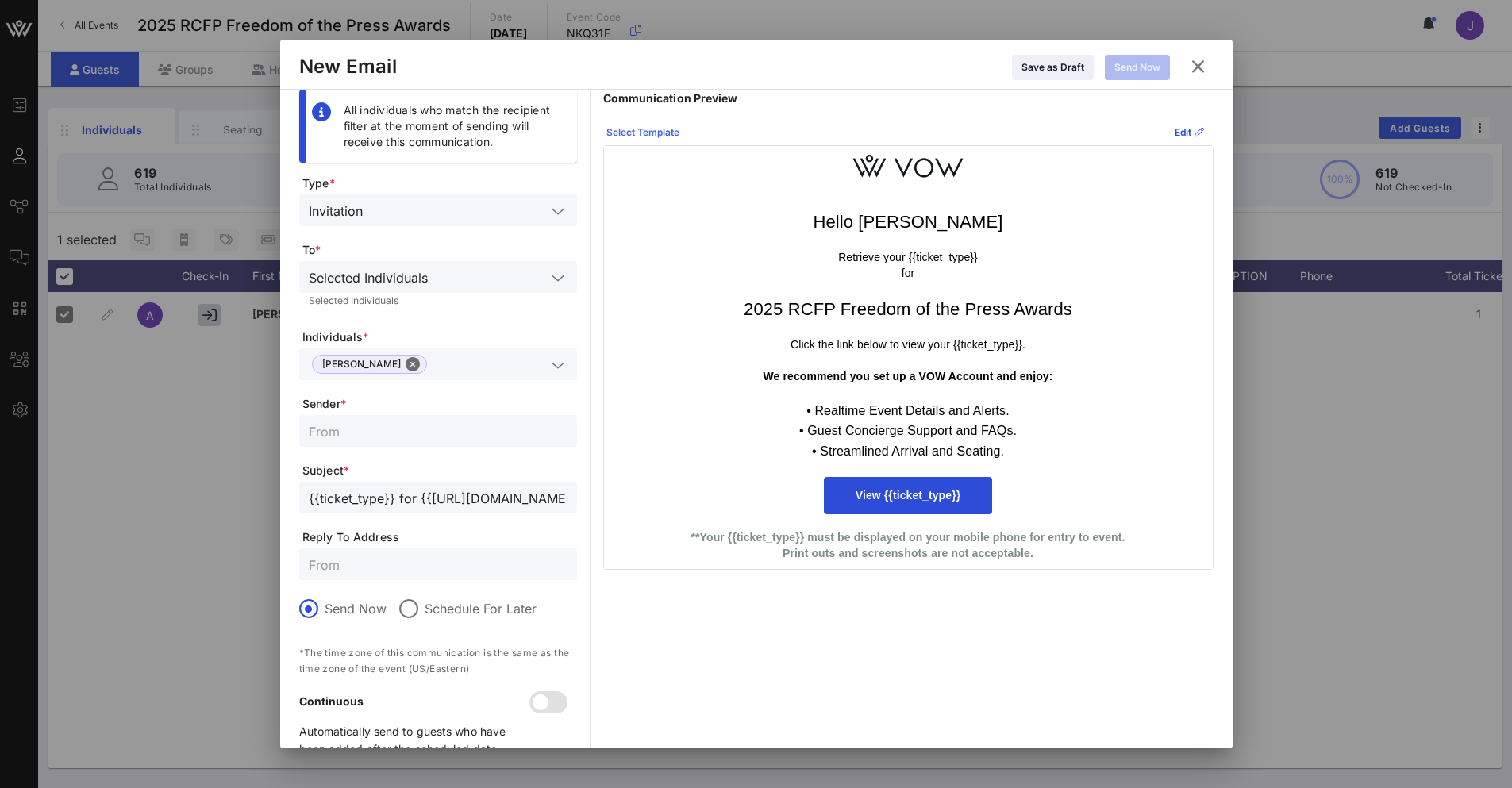
click at [624, 133] on div "Select Template" at bounding box center [644, 133] width 73 height 16
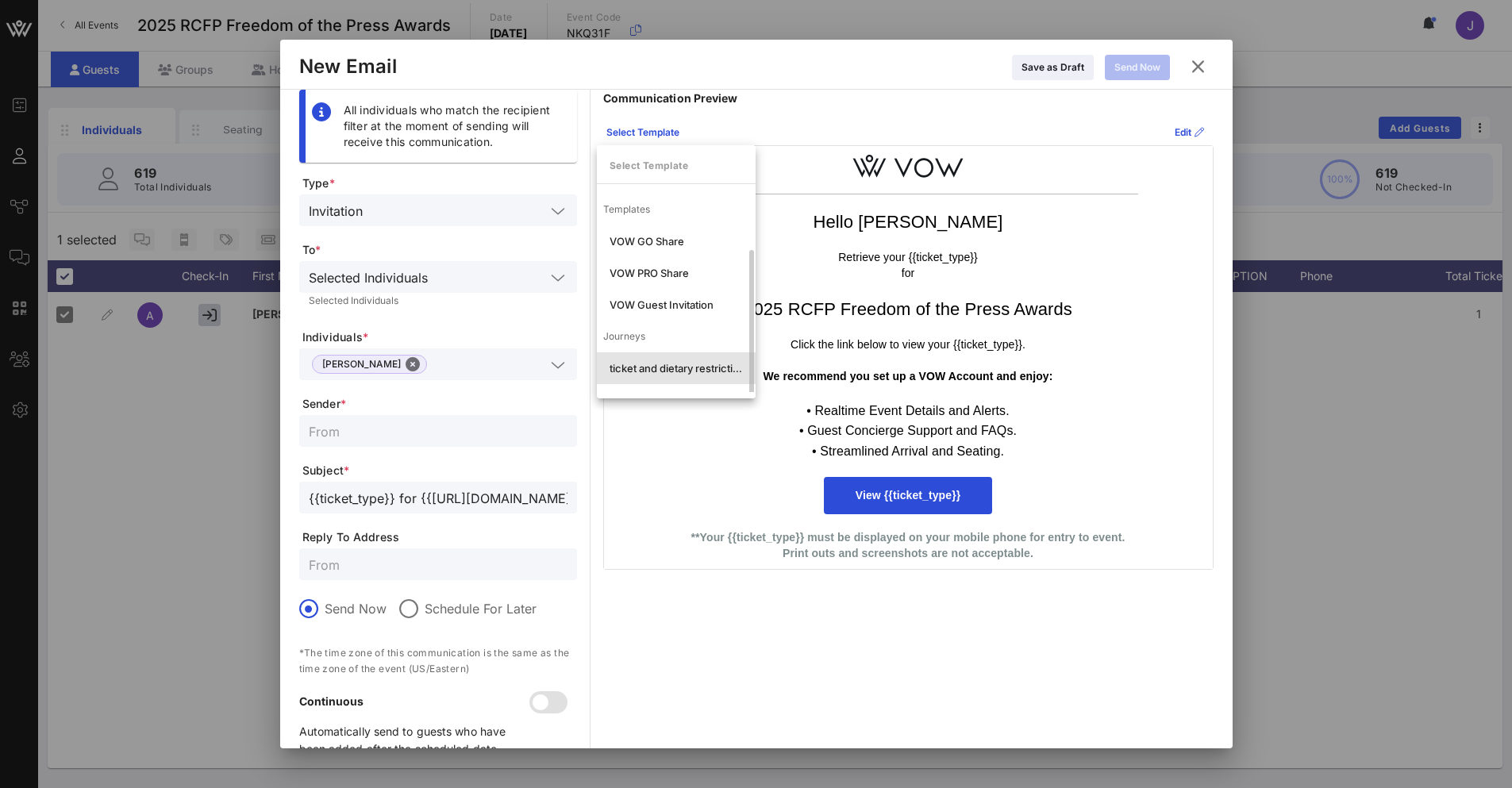
click at [656, 362] on div "ticket and dietary restrictions" at bounding box center [676, 368] width 134 height 13
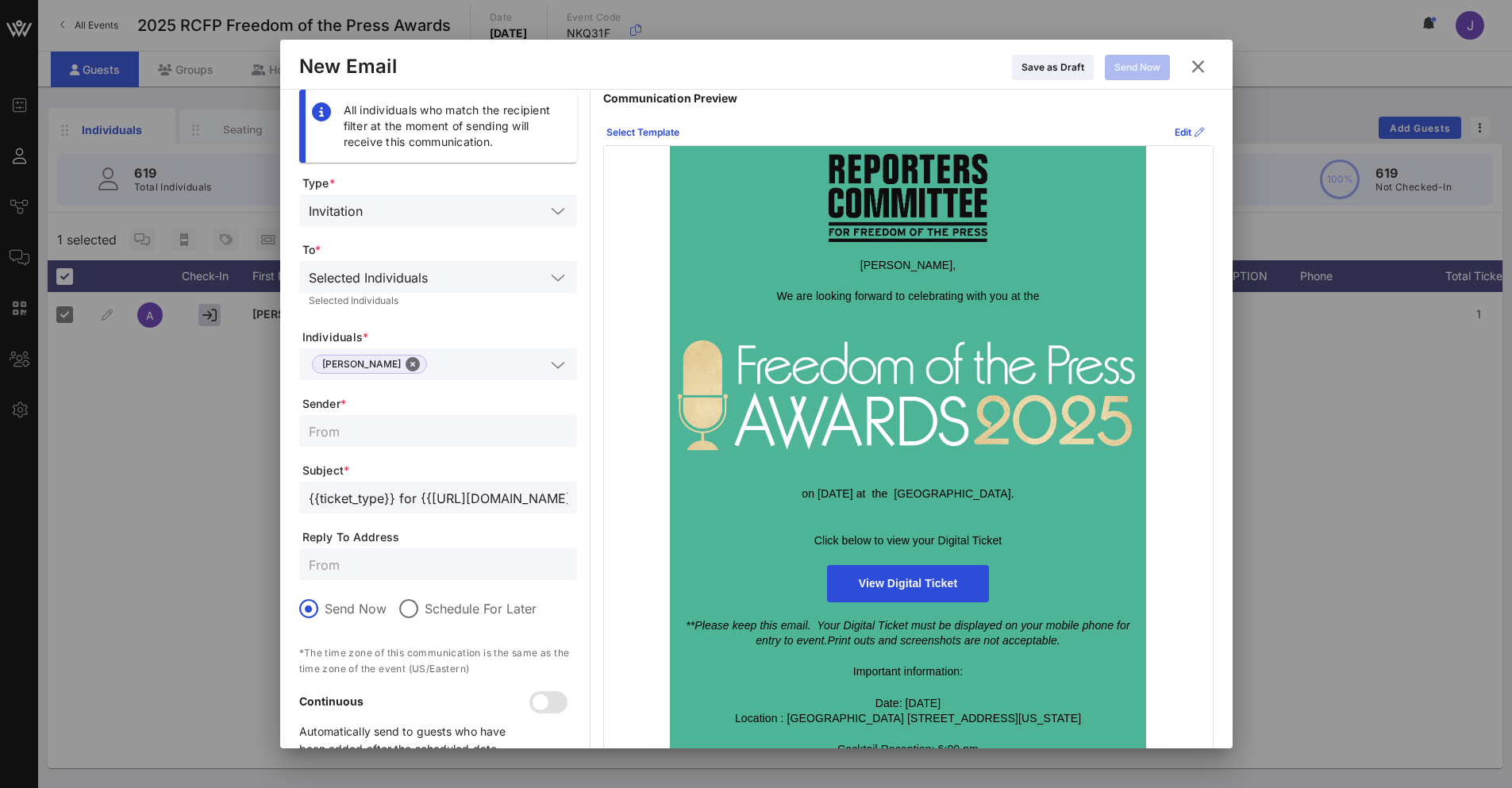
click at [361, 433] on input "text" at bounding box center [438, 431] width 259 height 21
type input "Reporters Committee for Freedom of the Press"
click at [417, 565] on input "text" at bounding box center [438, 565] width 259 height 21
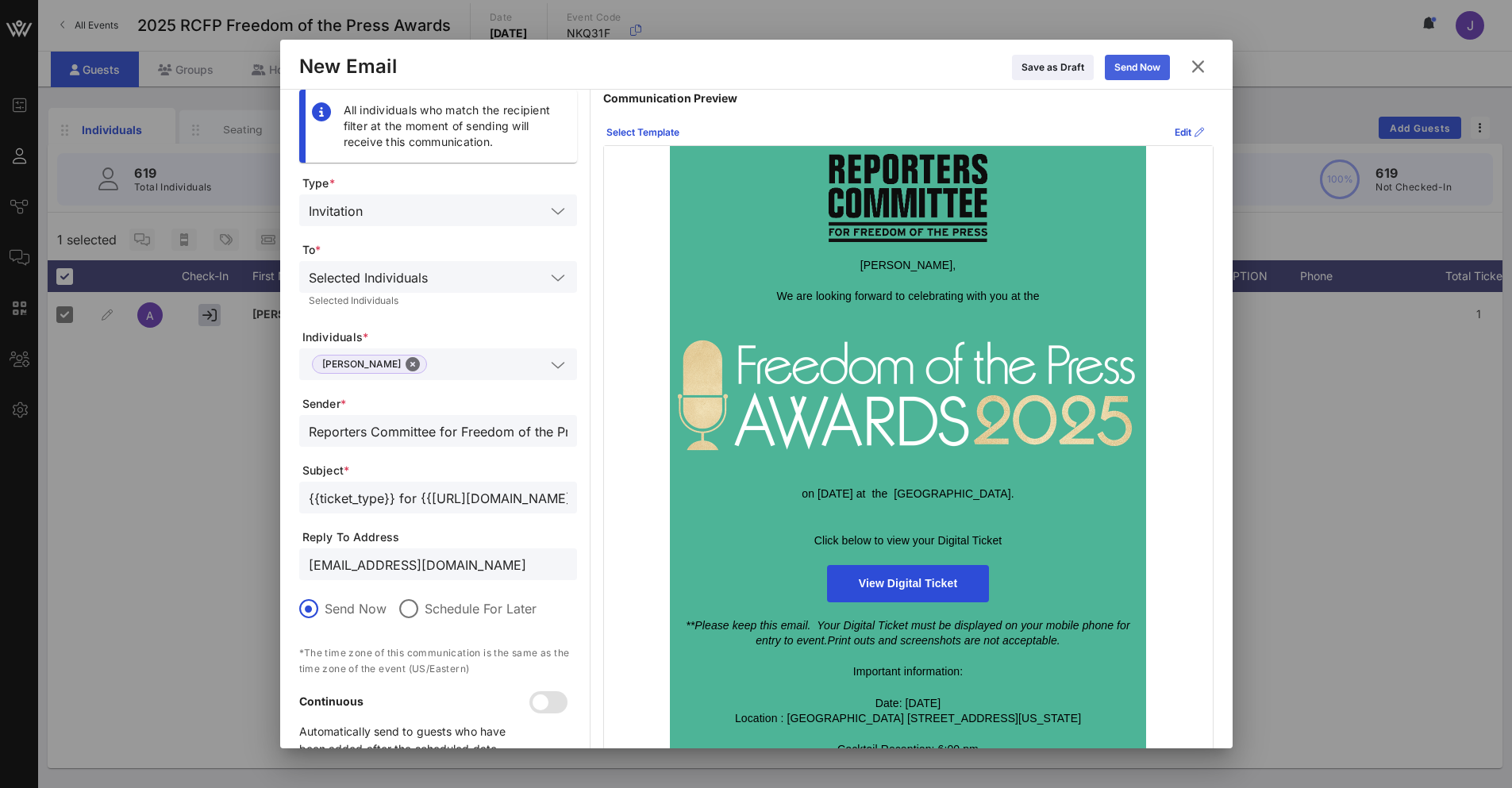
type input "[EMAIL_ADDRESS][DOMAIN_NAME]"
click at [1122, 69] on div "Send Now" at bounding box center [1137, 67] width 46 height 16
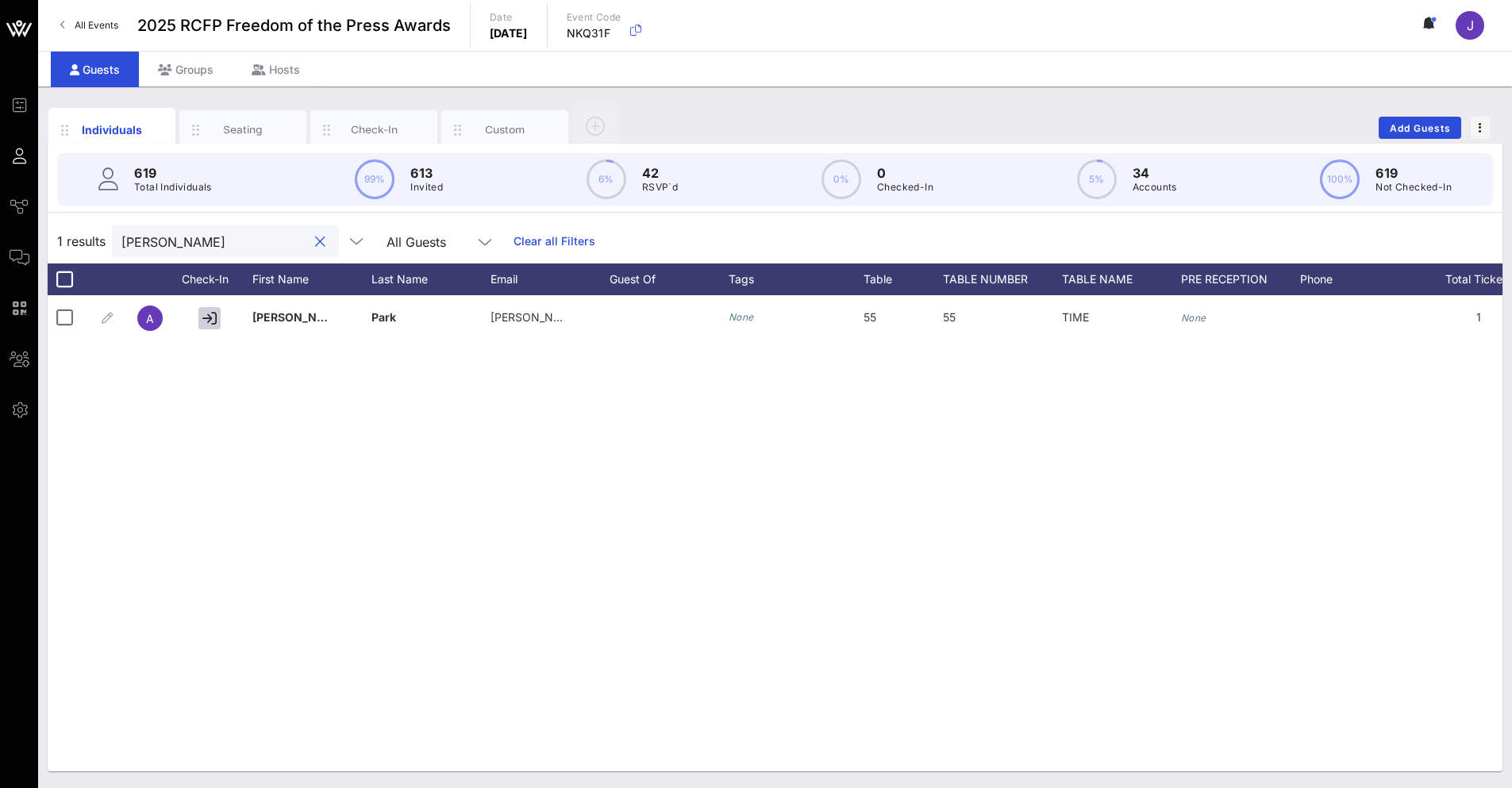
drag, startPoint x: 228, startPoint y: 245, endPoint x: -38, endPoint y: 224, distance: 266.8
click at [0, 224] on html "Event Builder Guests Journeys Comms QR Scanner Team Settings 2025 RCFP Freedom …" at bounding box center [756, 394] width 1512 height 788
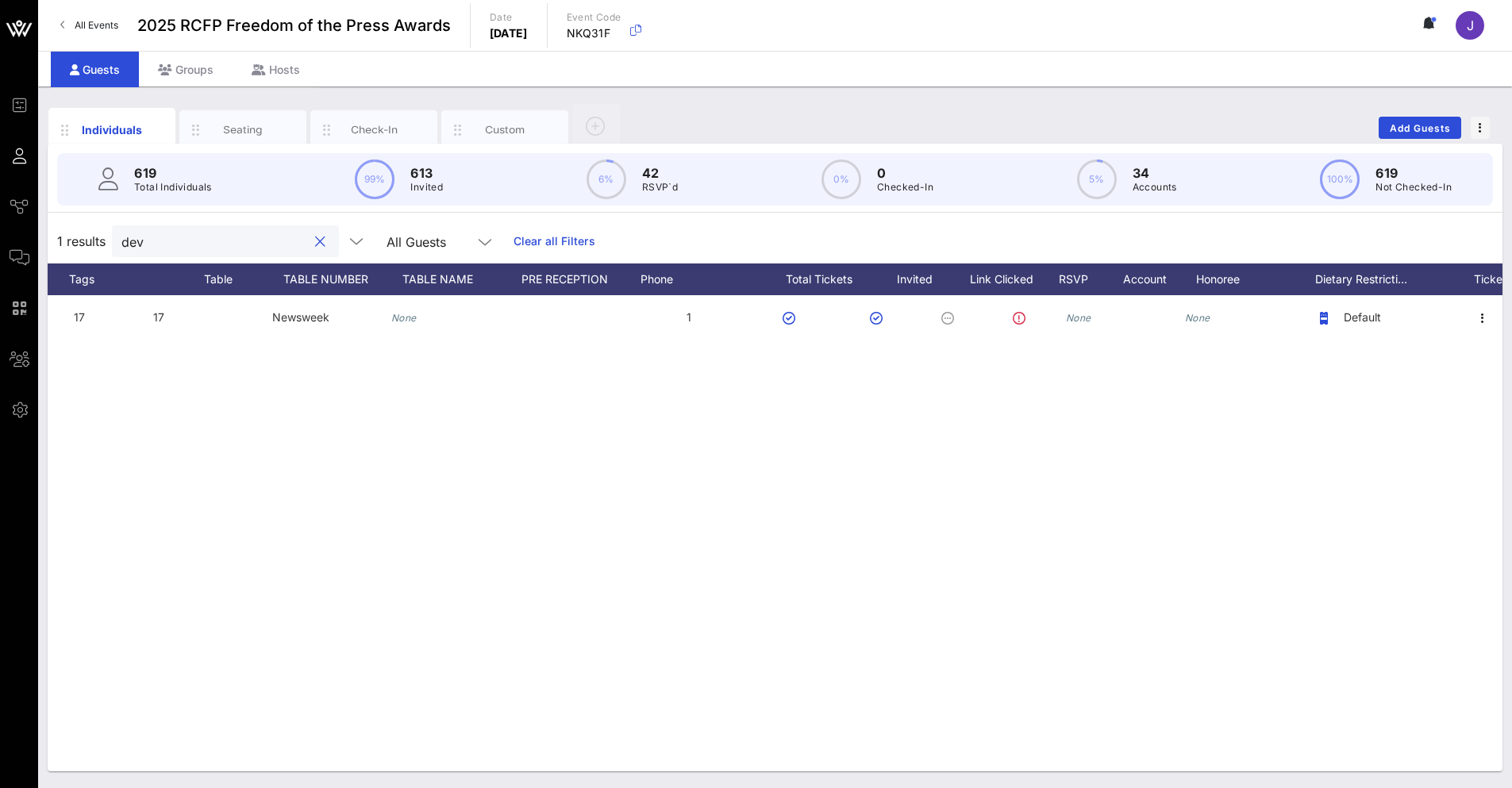
scroll to position [0, 790]
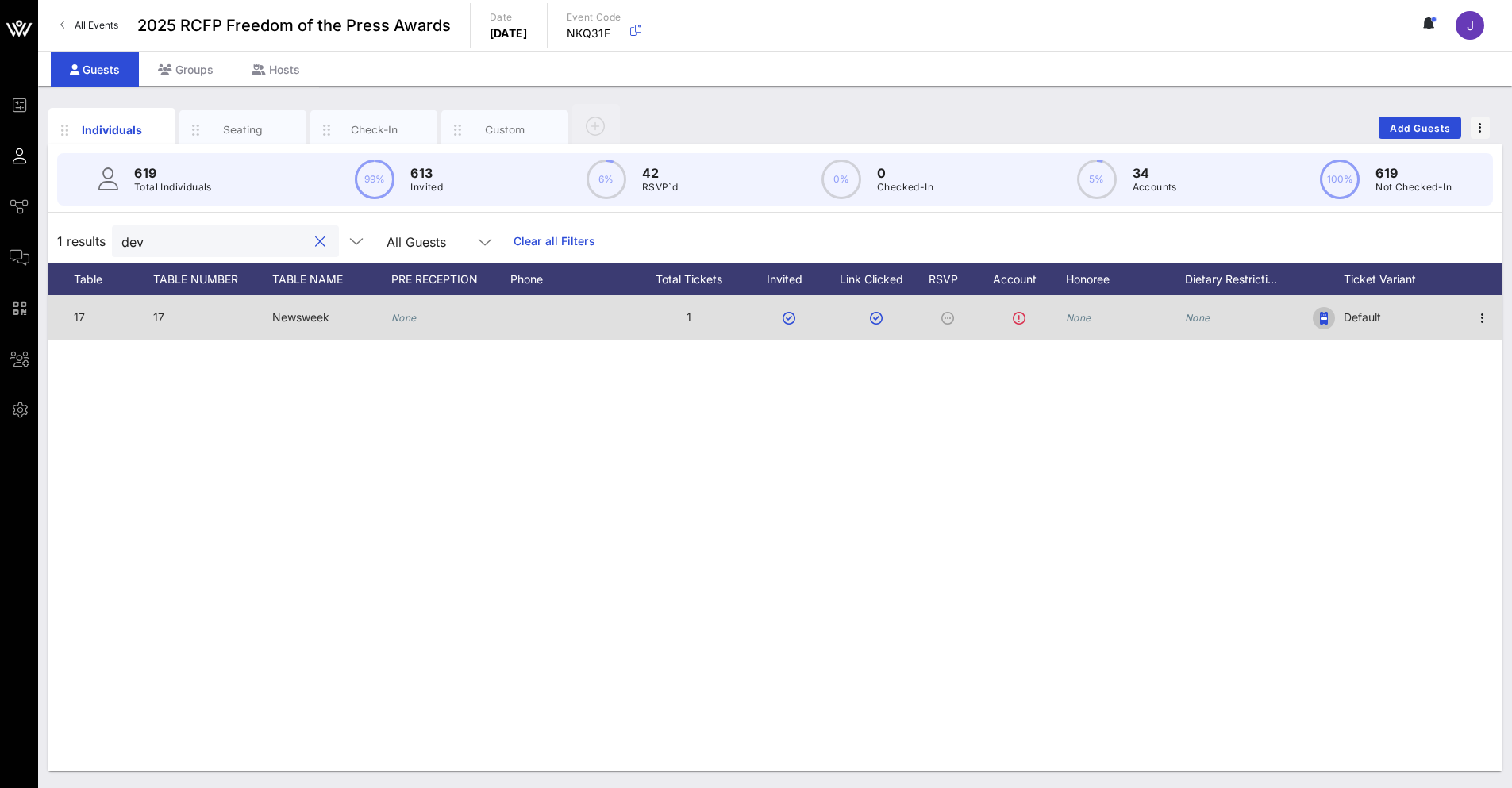
click at [1334, 317] on span "button" at bounding box center [1323, 318] width 22 height 13
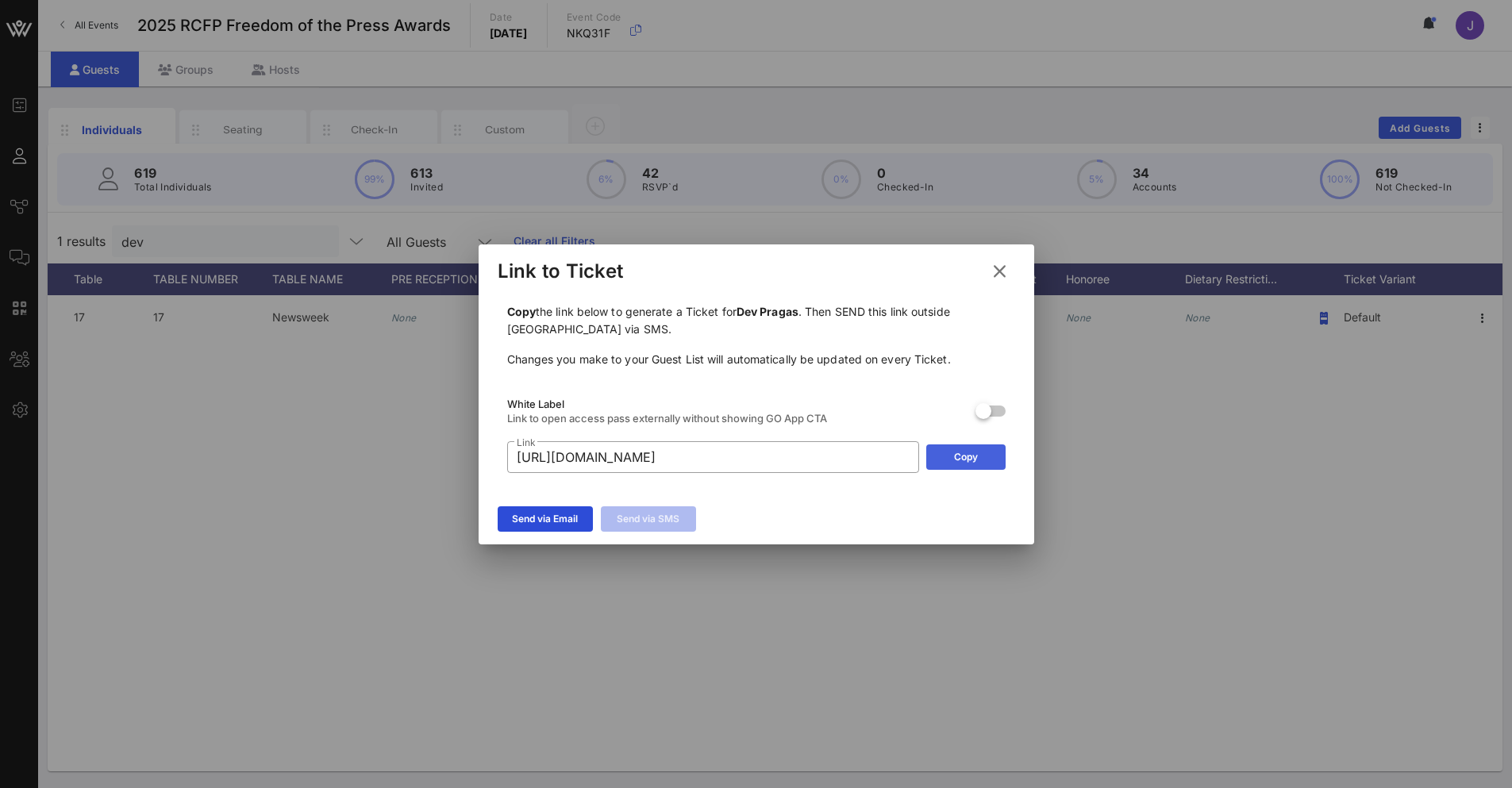
click at [977, 447] on button "Copy" at bounding box center [965, 457] width 80 height 25
drag, startPoint x: 1000, startPoint y: 271, endPoint x: 902, endPoint y: 273, distance: 98.0
click at [1000, 272] on icon at bounding box center [1000, 271] width 29 height 28
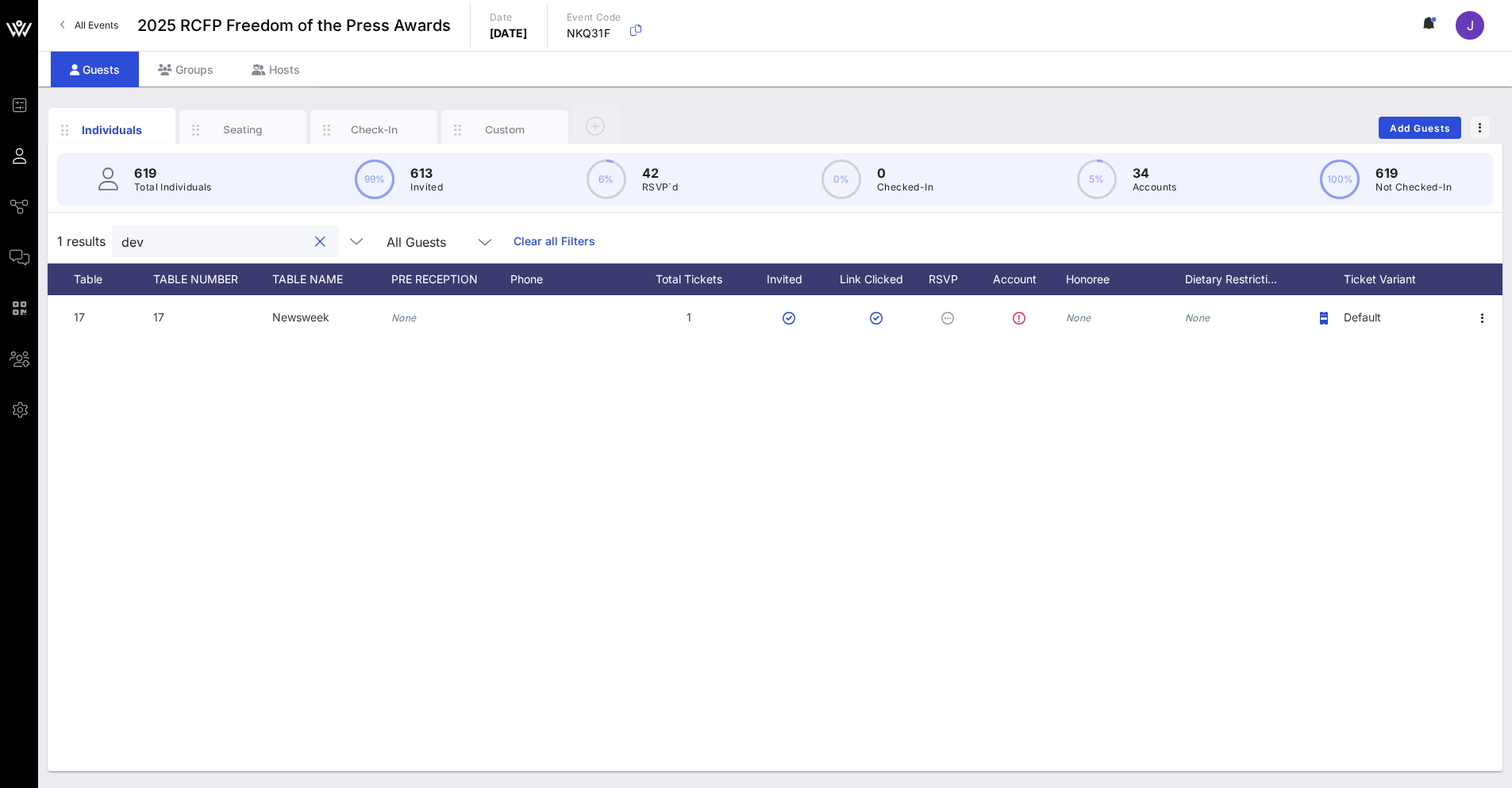
drag, startPoint x: 199, startPoint y: 238, endPoint x: -2, endPoint y: 244, distance: 201.1
click at [0, 244] on html "Event Builder Guests Journeys Comms QR Scanner Team Settings 2025 RCFP Freedom …" at bounding box center [756, 394] width 1512 height 788
type input "jod"
